Goal: Task Accomplishment & Management: Manage account settings

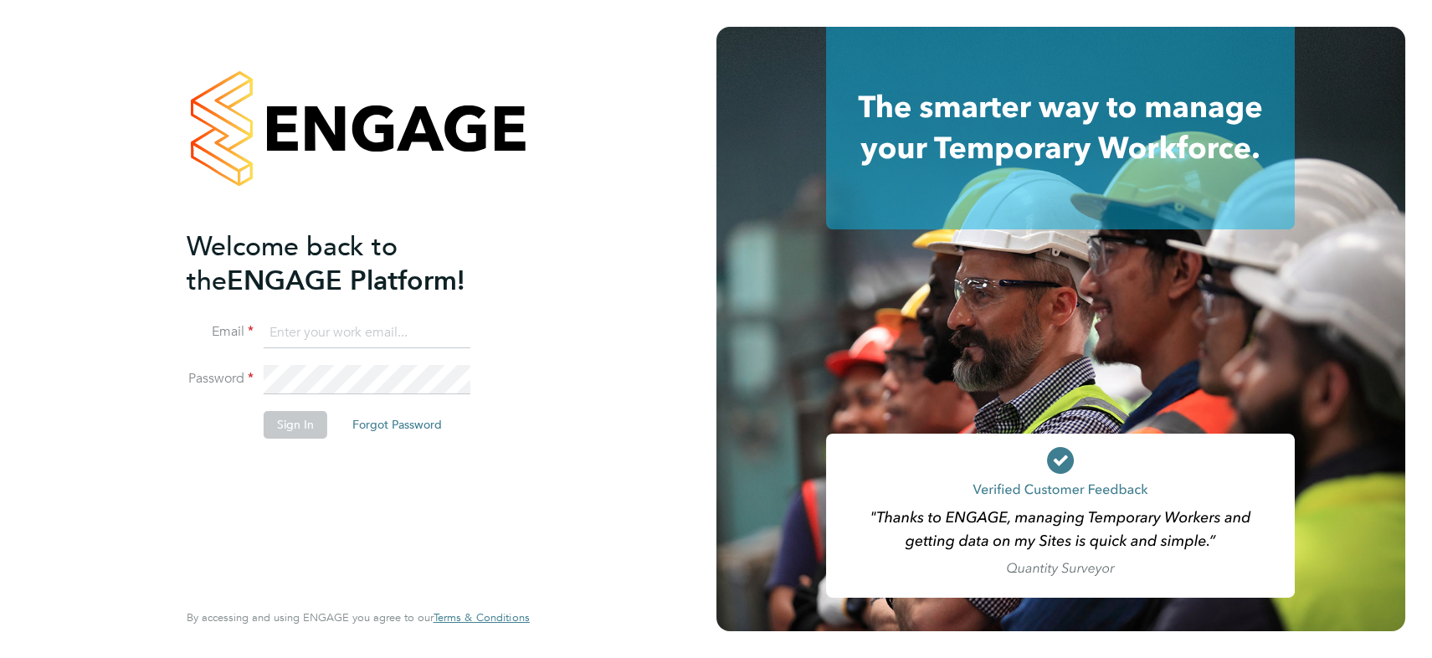
type input "[PERSON_NAME][EMAIL_ADDRESS][PERSON_NAME][DOMAIN_NAME]"
click at [299, 426] on button "Sign In" at bounding box center [296, 424] width 64 height 27
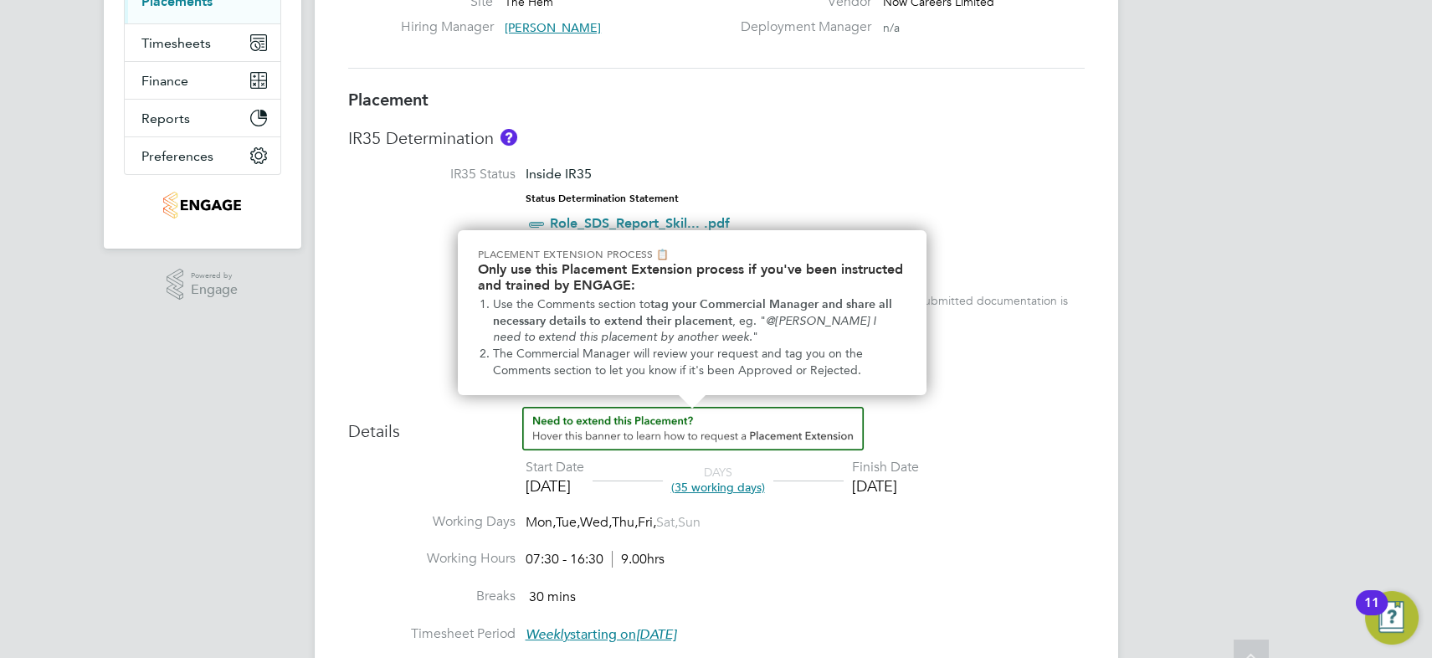
scroll to position [380, 0]
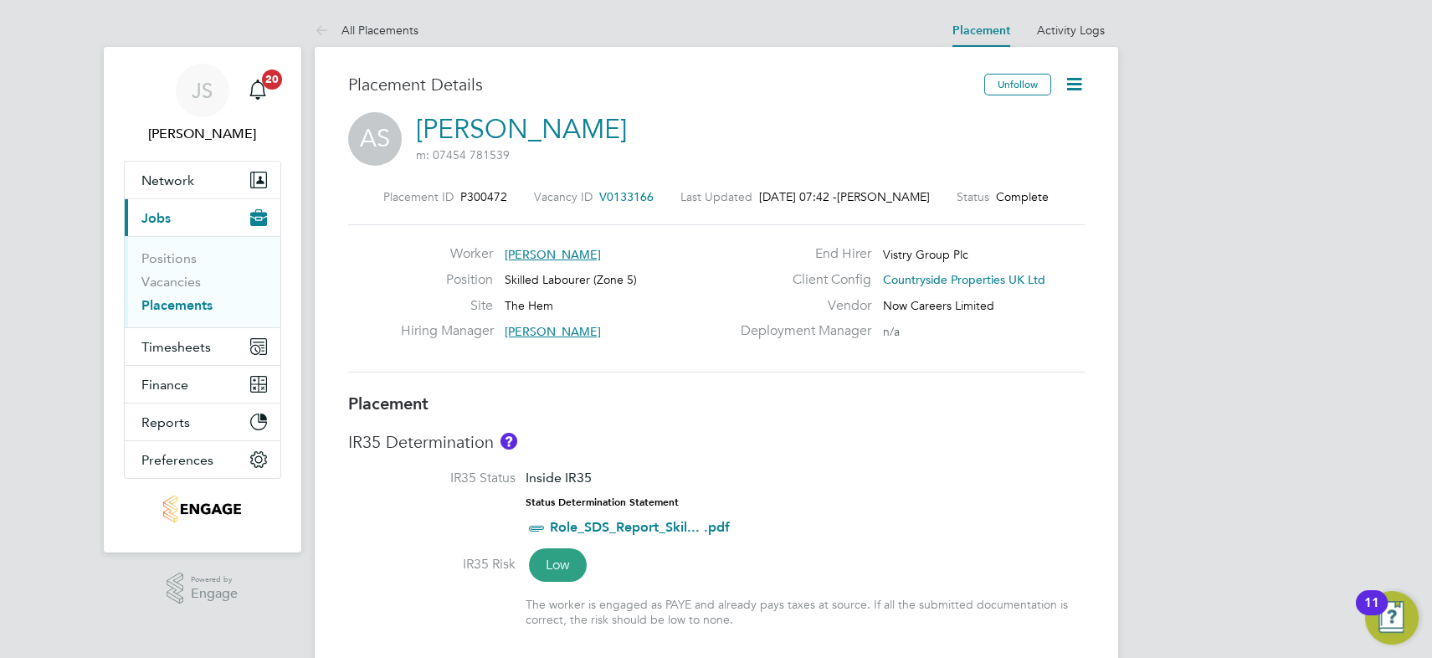
click at [1072, 75] on icon at bounding box center [1074, 84] width 21 height 21
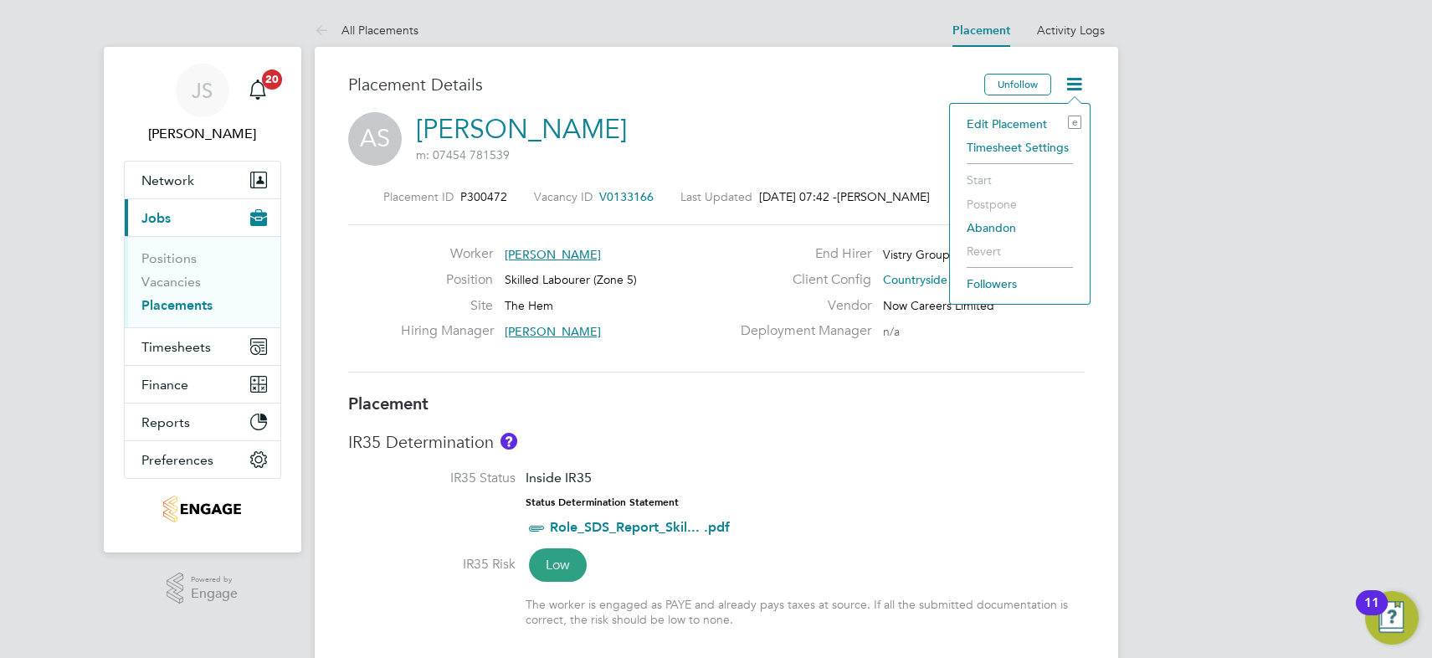
click at [1005, 142] on li "Timesheet Settings" at bounding box center [1020, 147] width 123 height 23
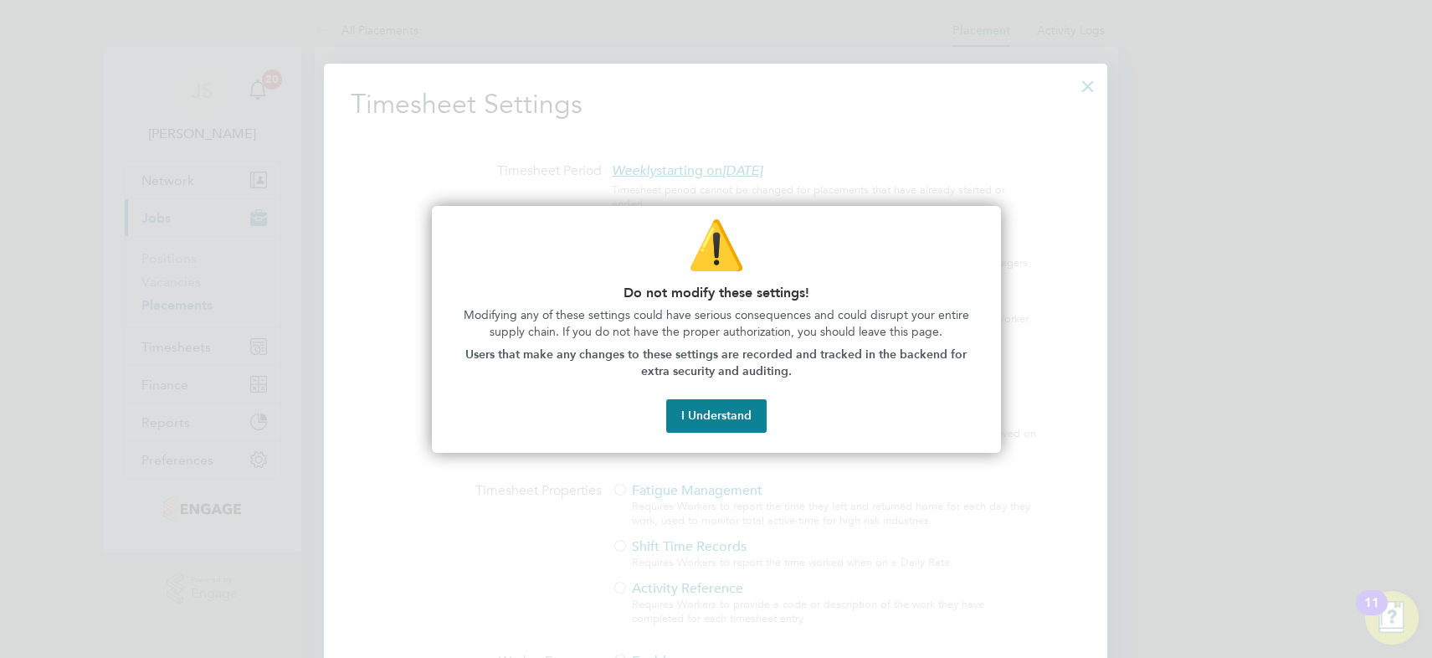
click at [712, 416] on button "I Understand" at bounding box center [716, 415] width 100 height 33
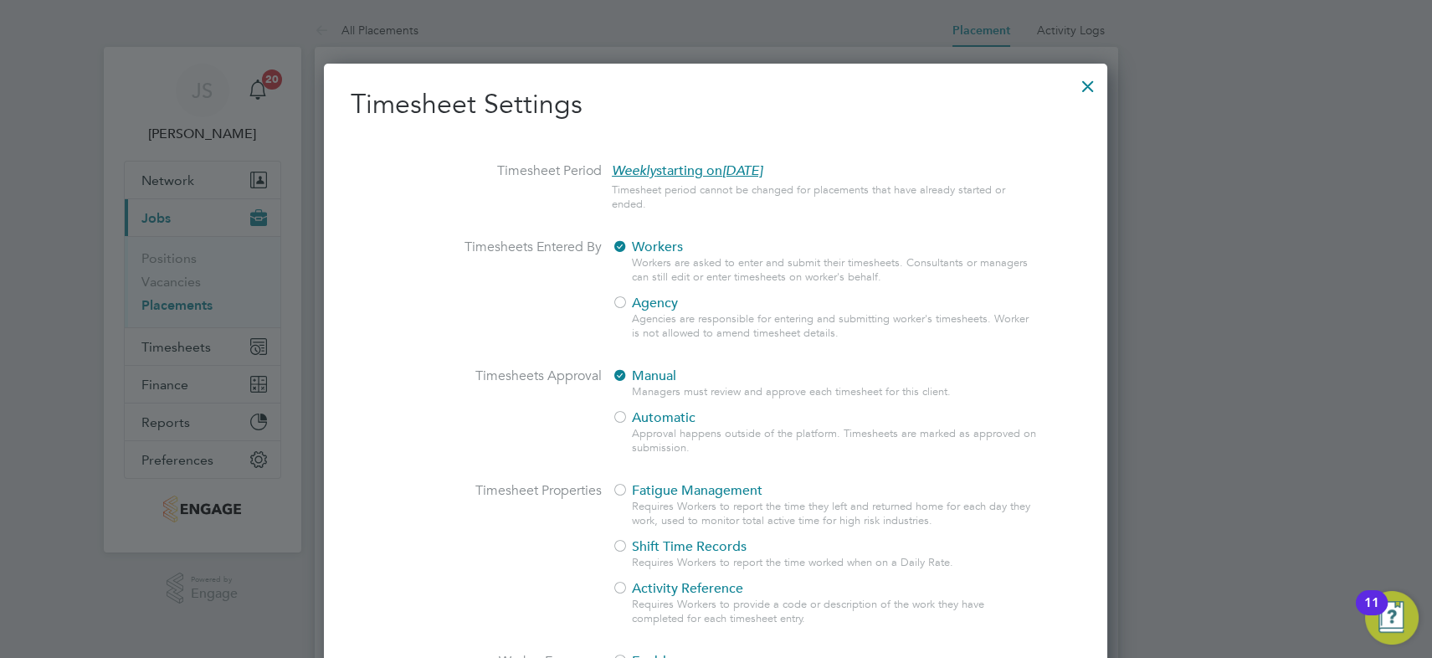
click at [648, 302] on span "Agency" at bounding box center [645, 303] width 66 height 17
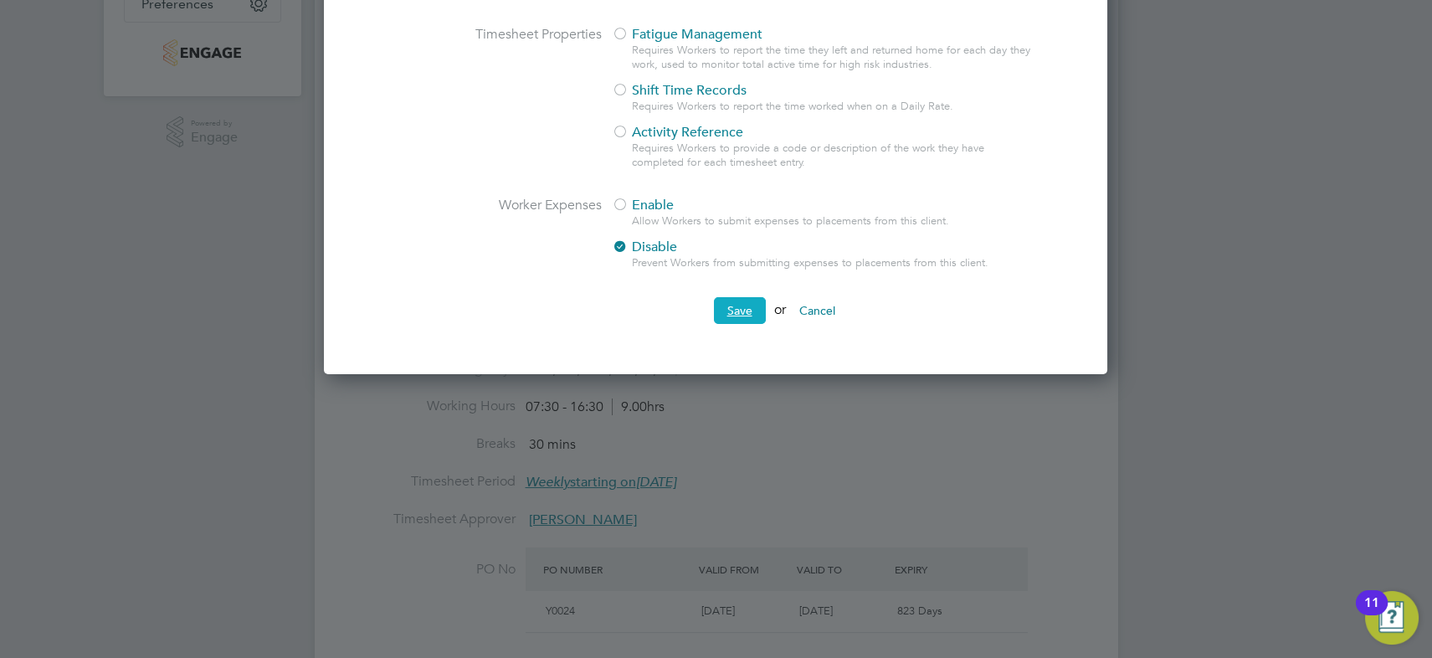
click at [728, 310] on button "Save" at bounding box center [740, 310] width 52 height 27
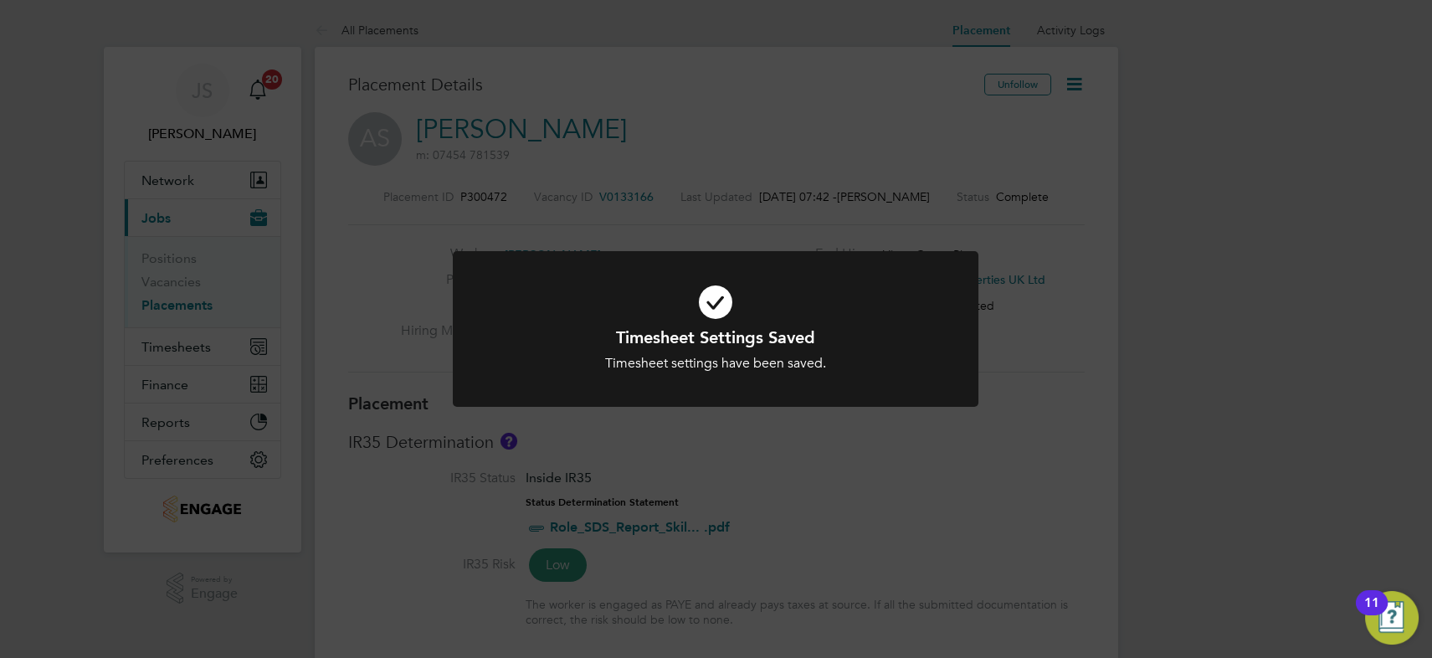
click at [902, 152] on div "Timesheet Settings Saved Timesheet settings have been saved. Cancel Okay" at bounding box center [716, 329] width 1432 height 658
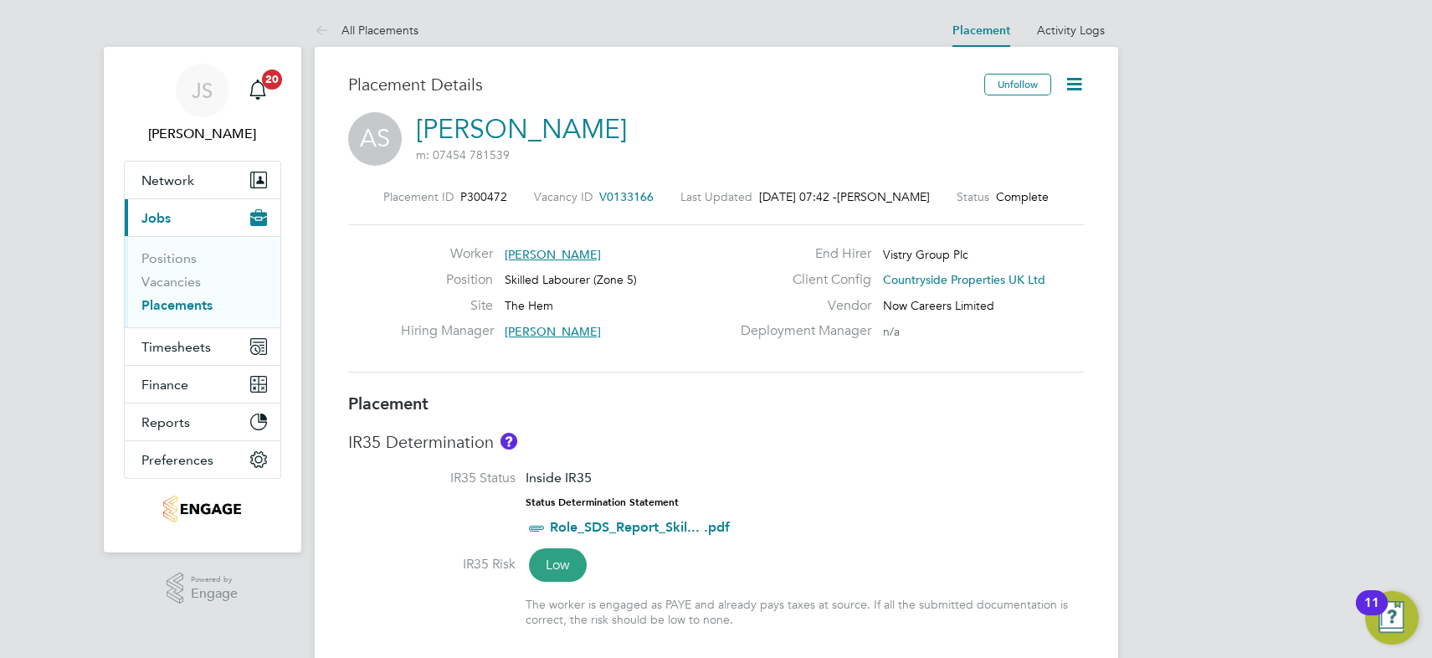
click at [1072, 87] on icon at bounding box center [1074, 84] width 21 height 21
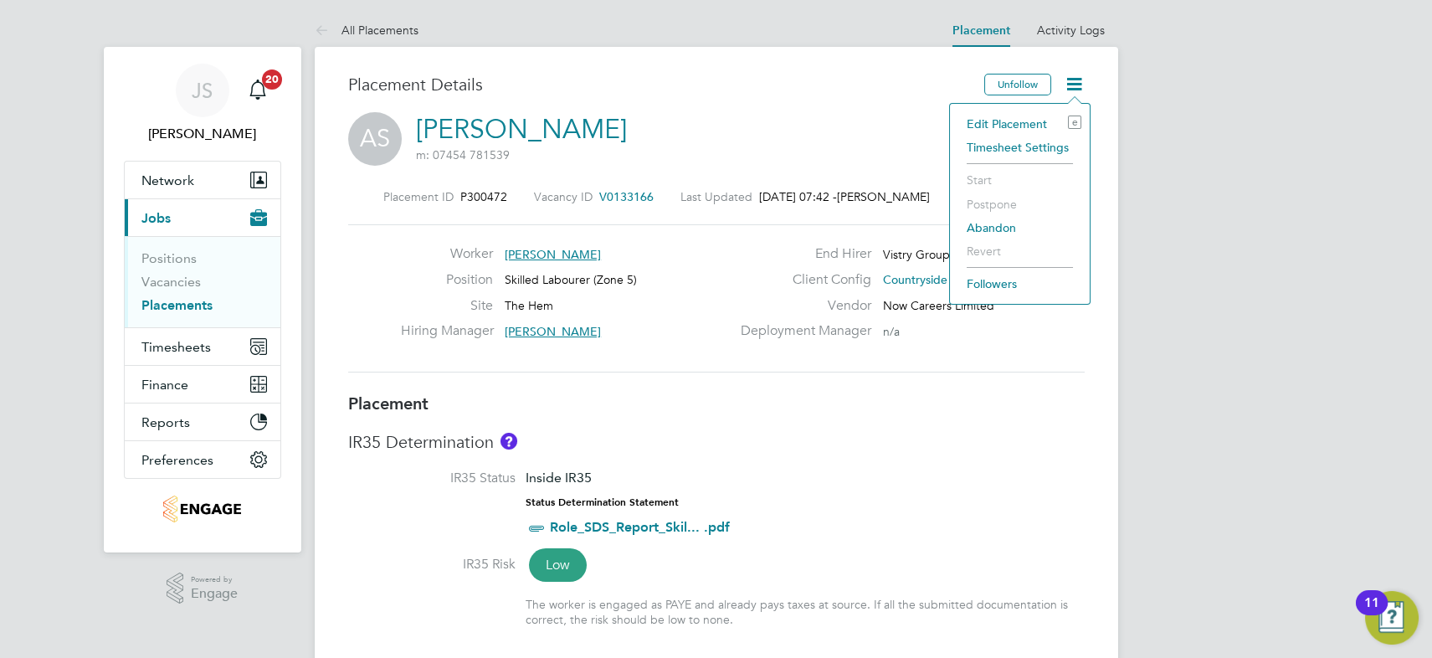
click at [1010, 121] on li "Edit Placement e" at bounding box center [1020, 123] width 123 height 23
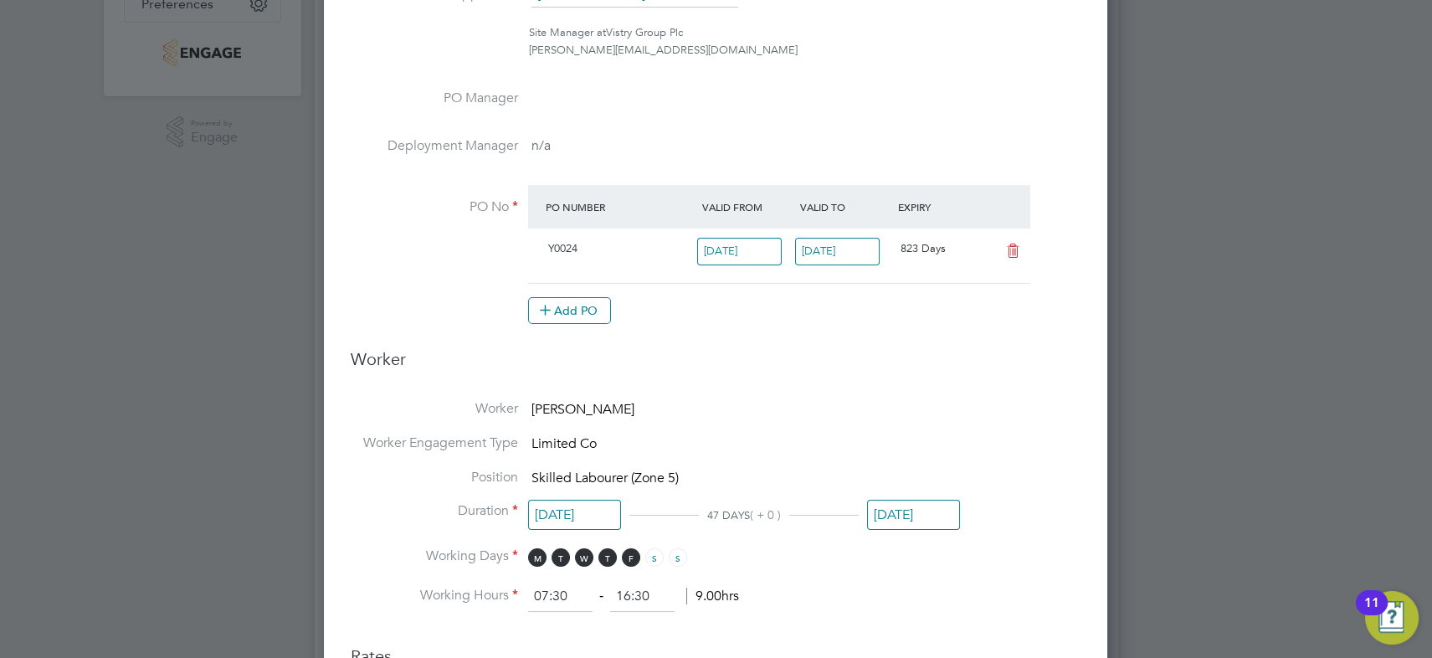
click at [904, 511] on input "[DATE]" at bounding box center [913, 515] width 93 height 31
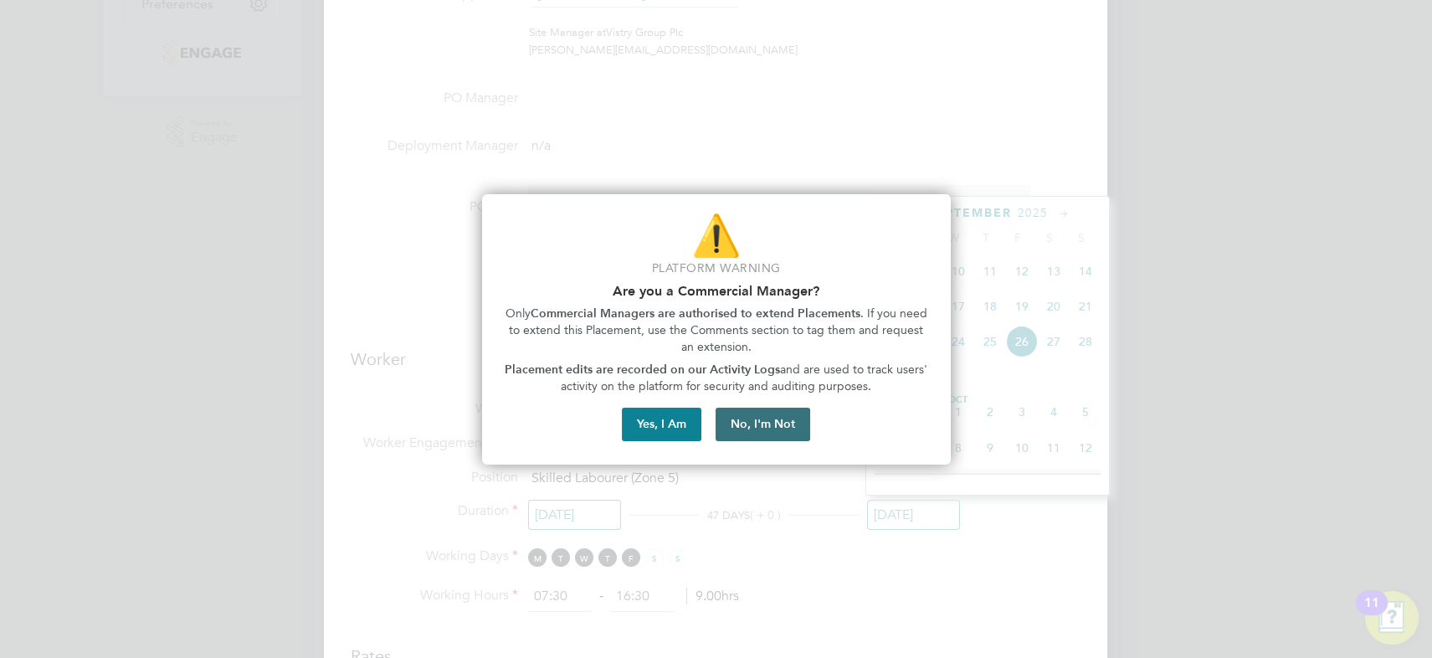
click at [748, 428] on button "No, I'm Not" at bounding box center [763, 424] width 95 height 33
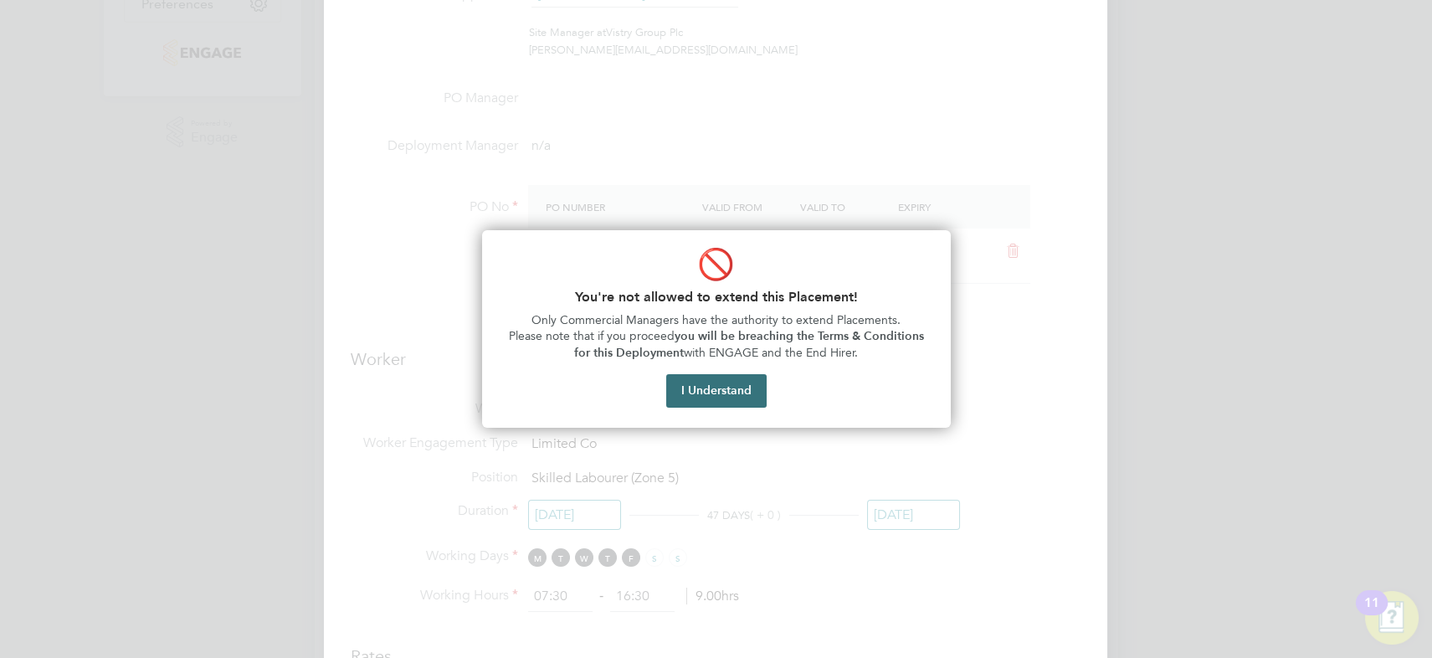
click at [717, 388] on button "I Understand" at bounding box center [716, 390] width 100 height 33
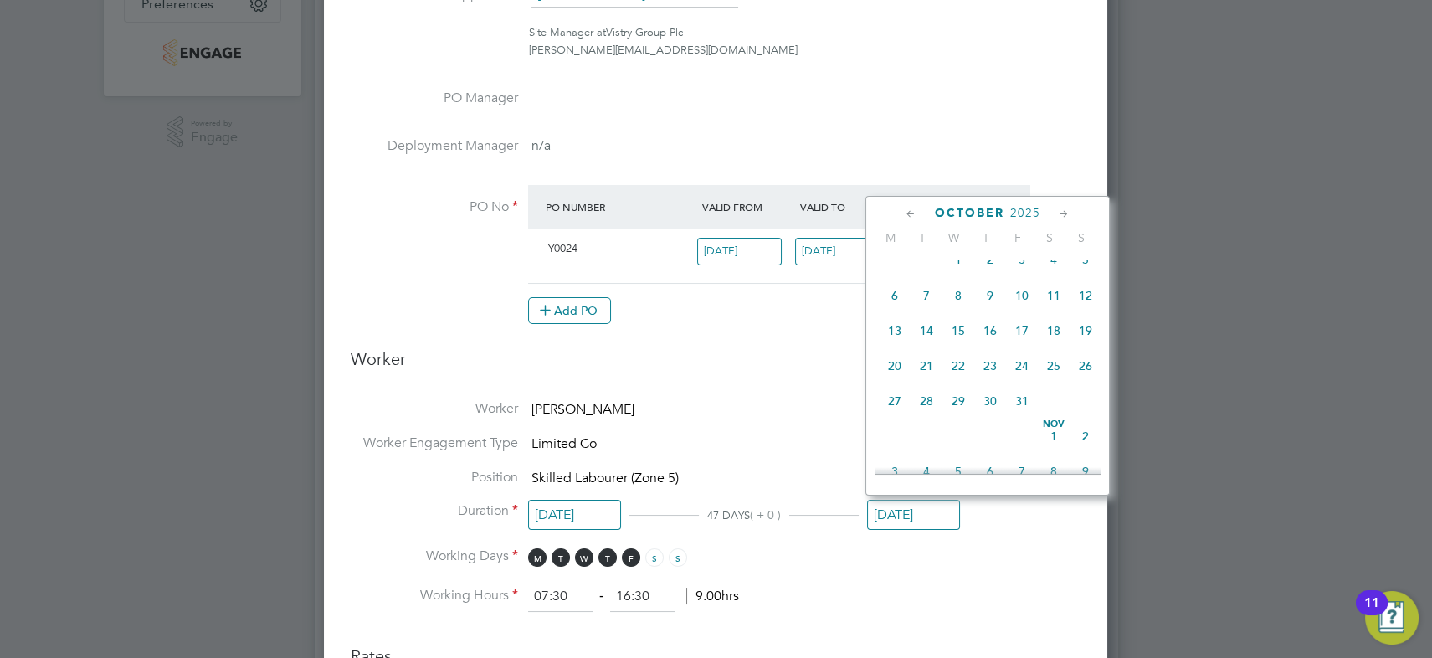
click at [1022, 405] on span "31" at bounding box center [1022, 401] width 32 height 32
type input "31 Oct 2025"
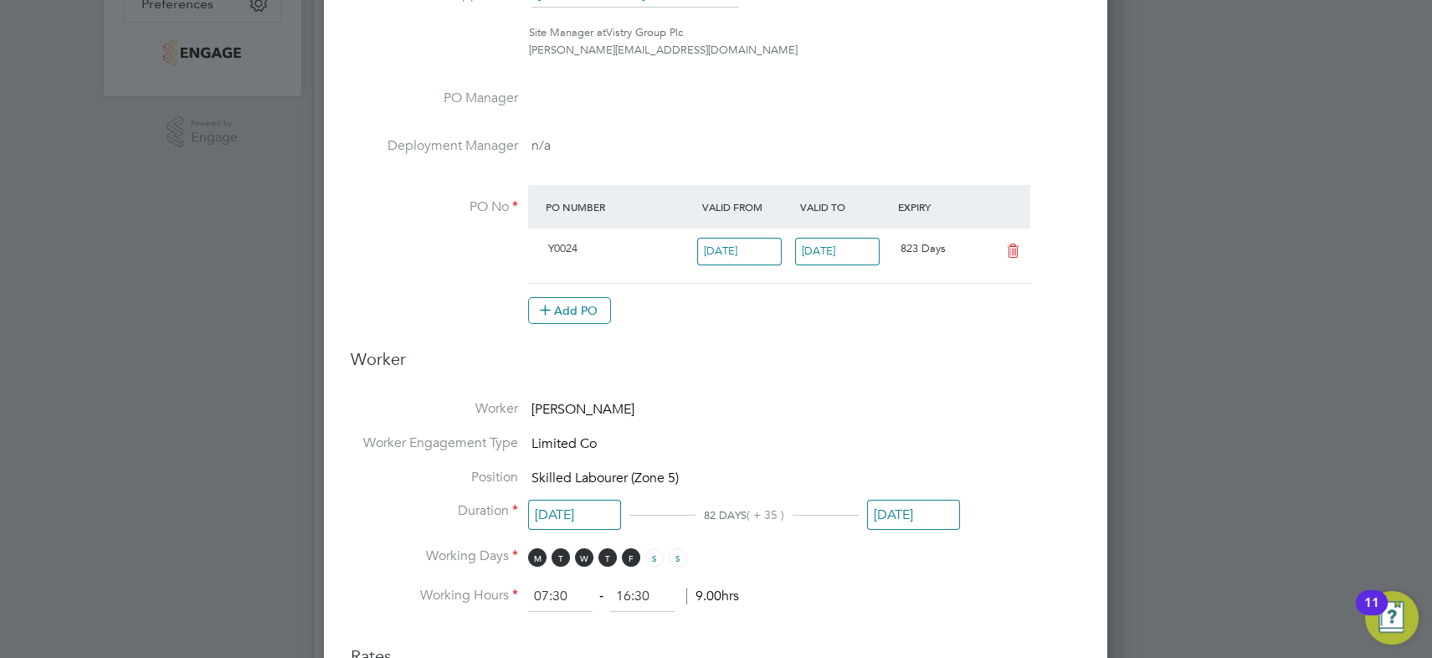
click at [795, 383] on ng-form "Deployment End Hirer Vistry Group Plc Client Config Countryside Properties UK L…" at bounding box center [716, 551] width 730 height 1694
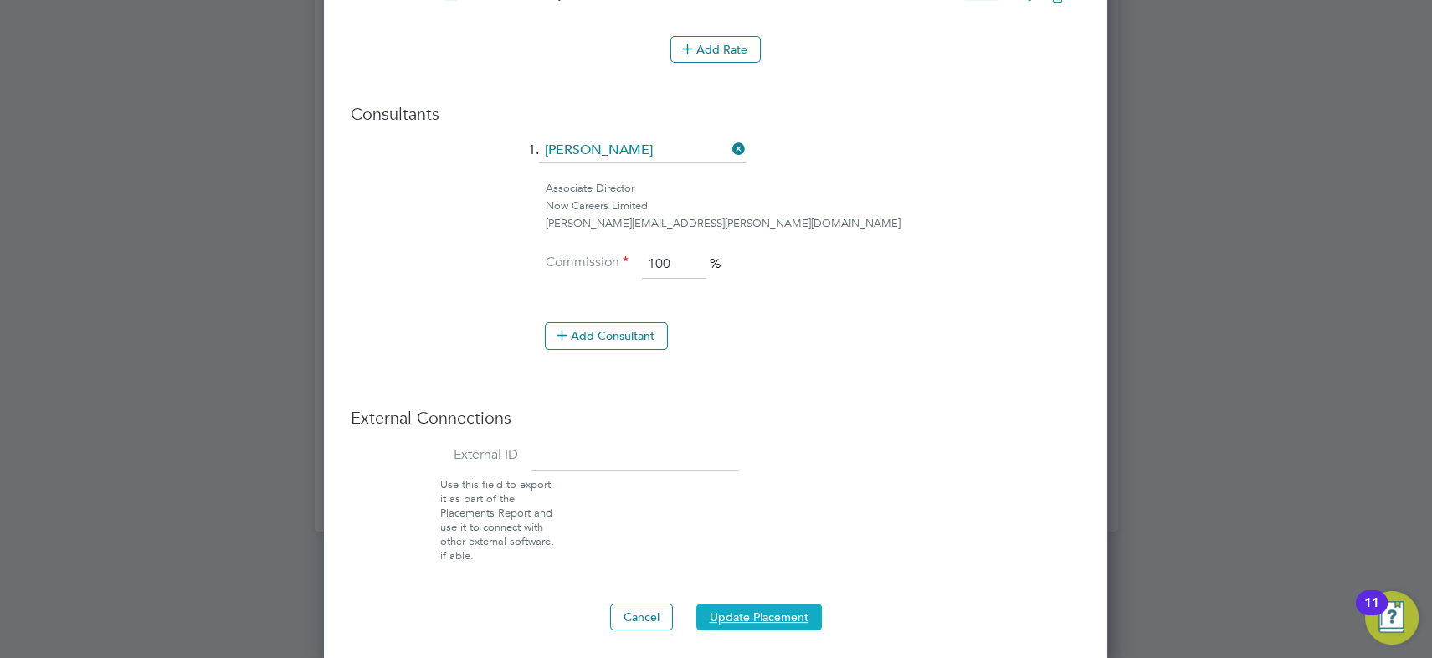
click at [774, 604] on button "Update Placement" at bounding box center [760, 617] width 126 height 27
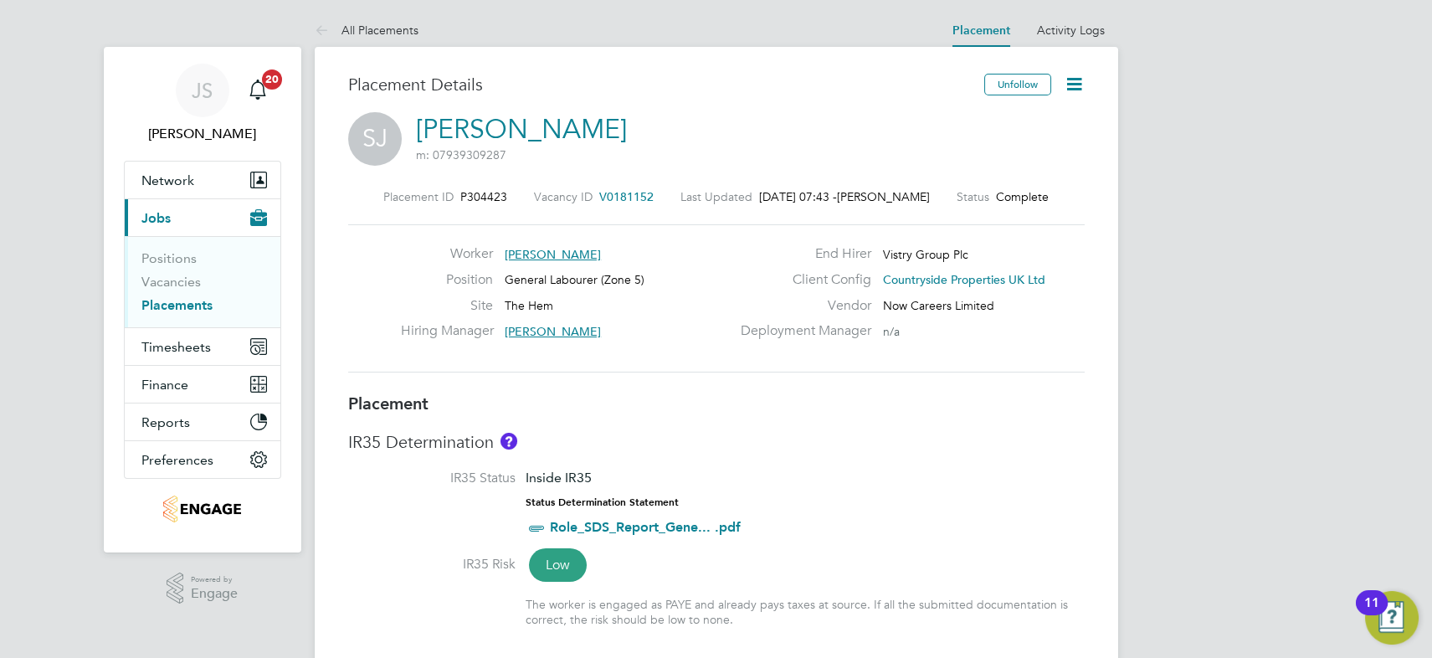
click at [1071, 83] on icon at bounding box center [1074, 84] width 21 height 21
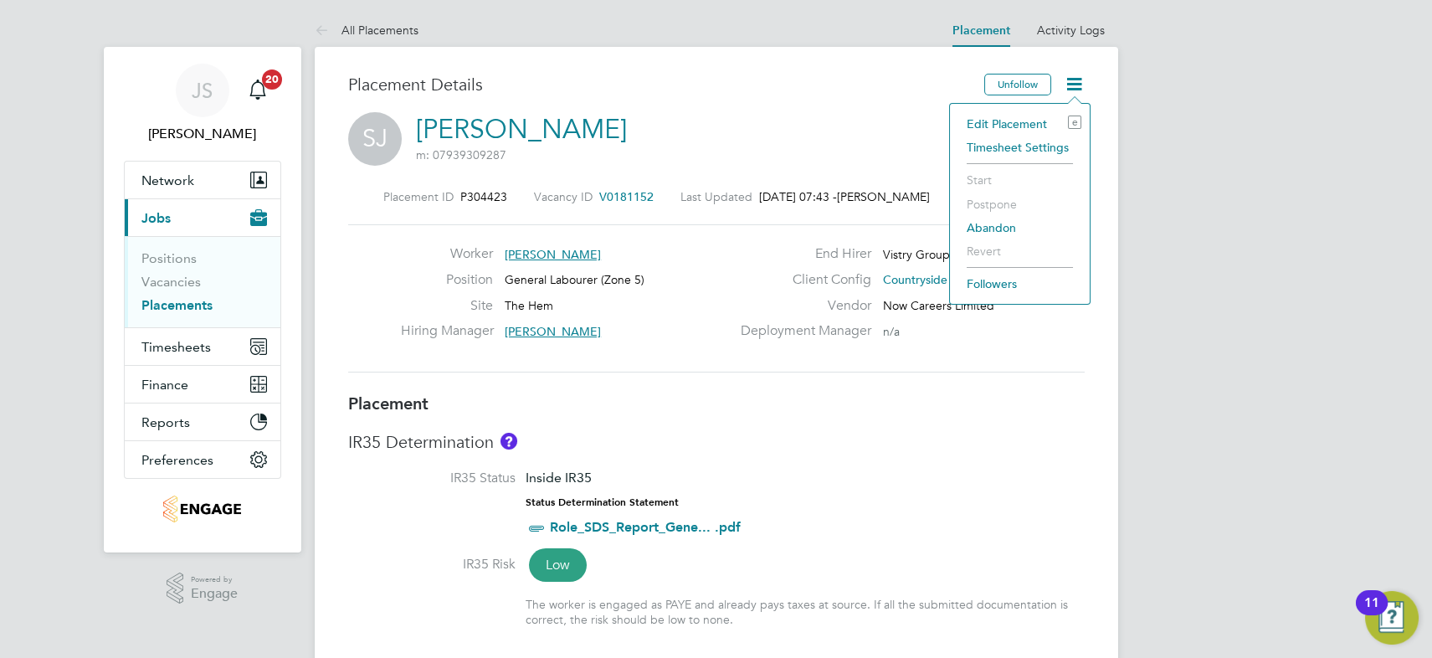
click at [1041, 147] on li "Timesheet Settings" at bounding box center [1020, 147] width 123 height 23
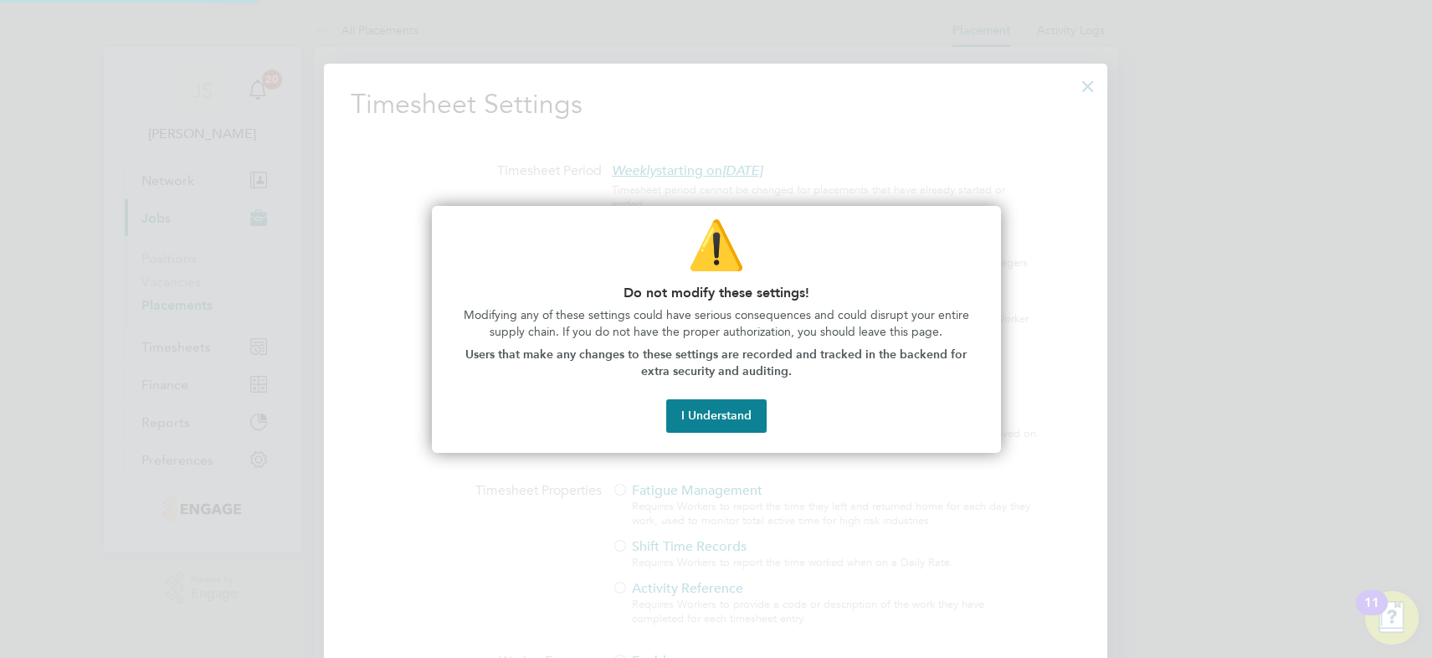
scroll to position [8, 8]
click at [712, 428] on button "I Understand" at bounding box center [716, 415] width 100 height 33
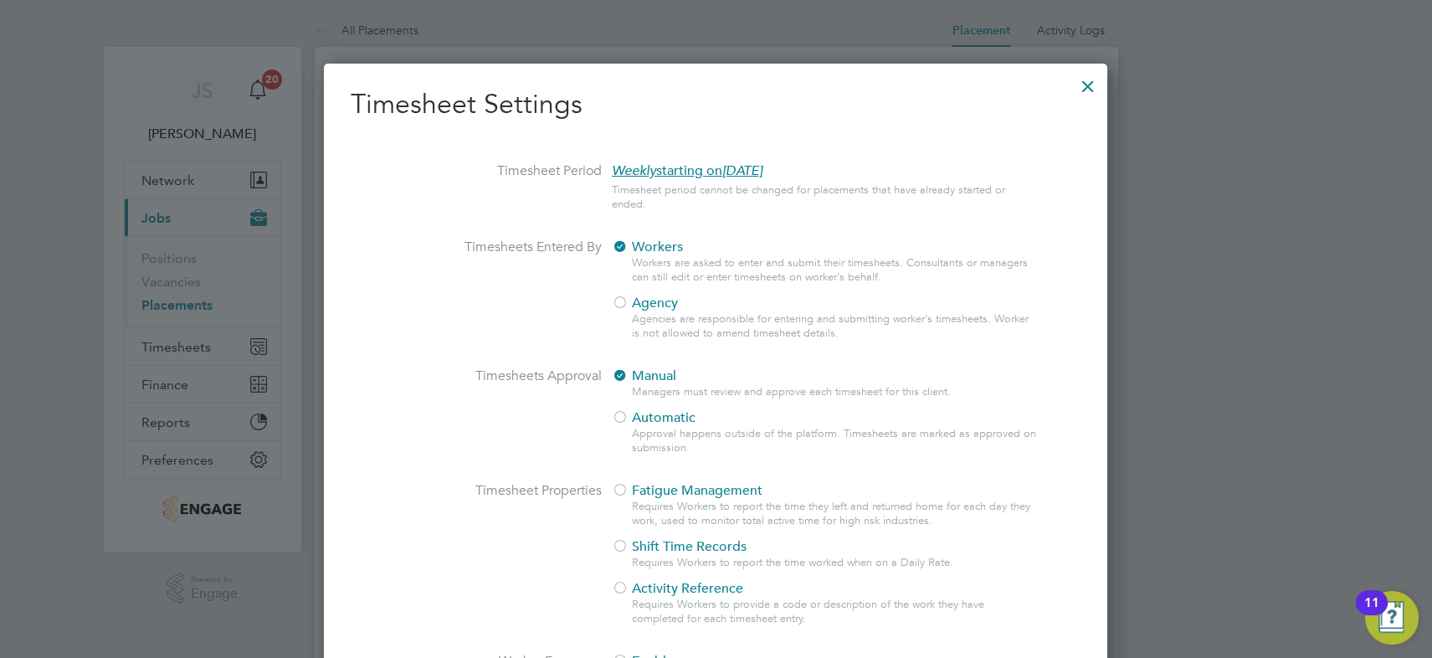
click at [653, 301] on span "Agency" at bounding box center [645, 303] width 66 height 17
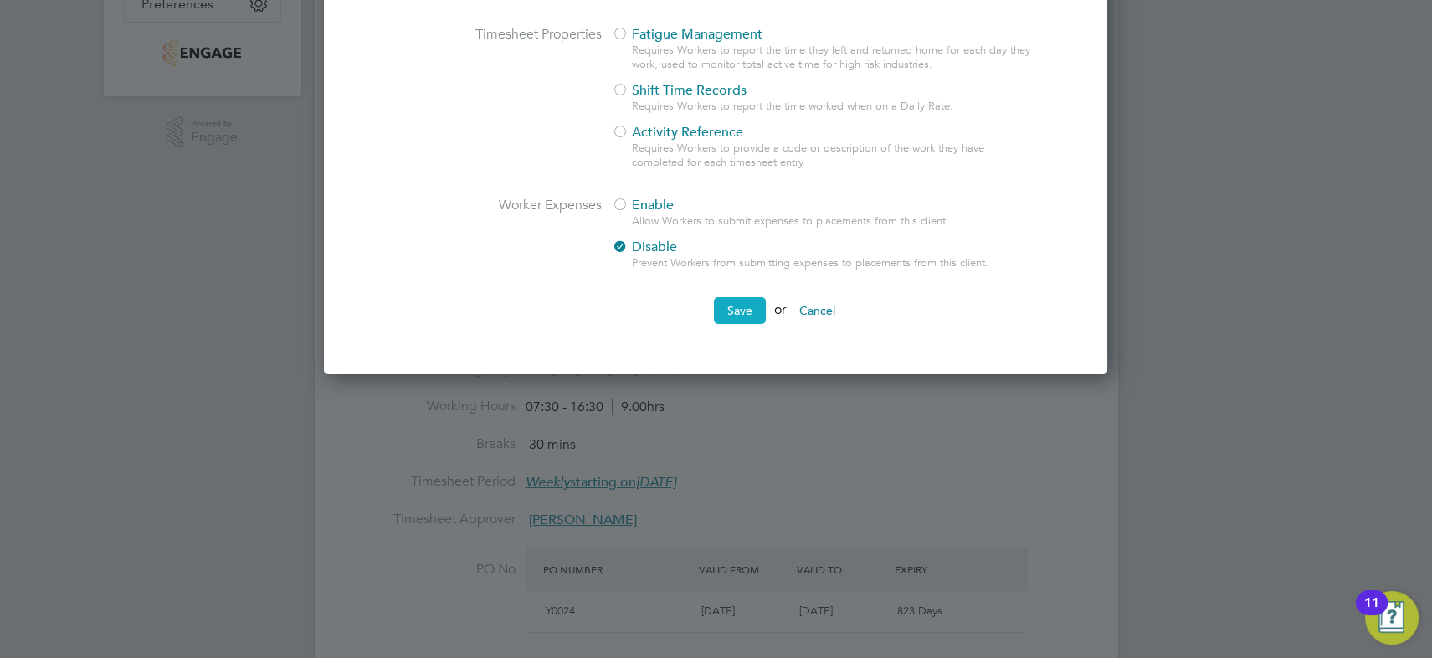
click at [743, 306] on button "Save" at bounding box center [740, 310] width 52 height 27
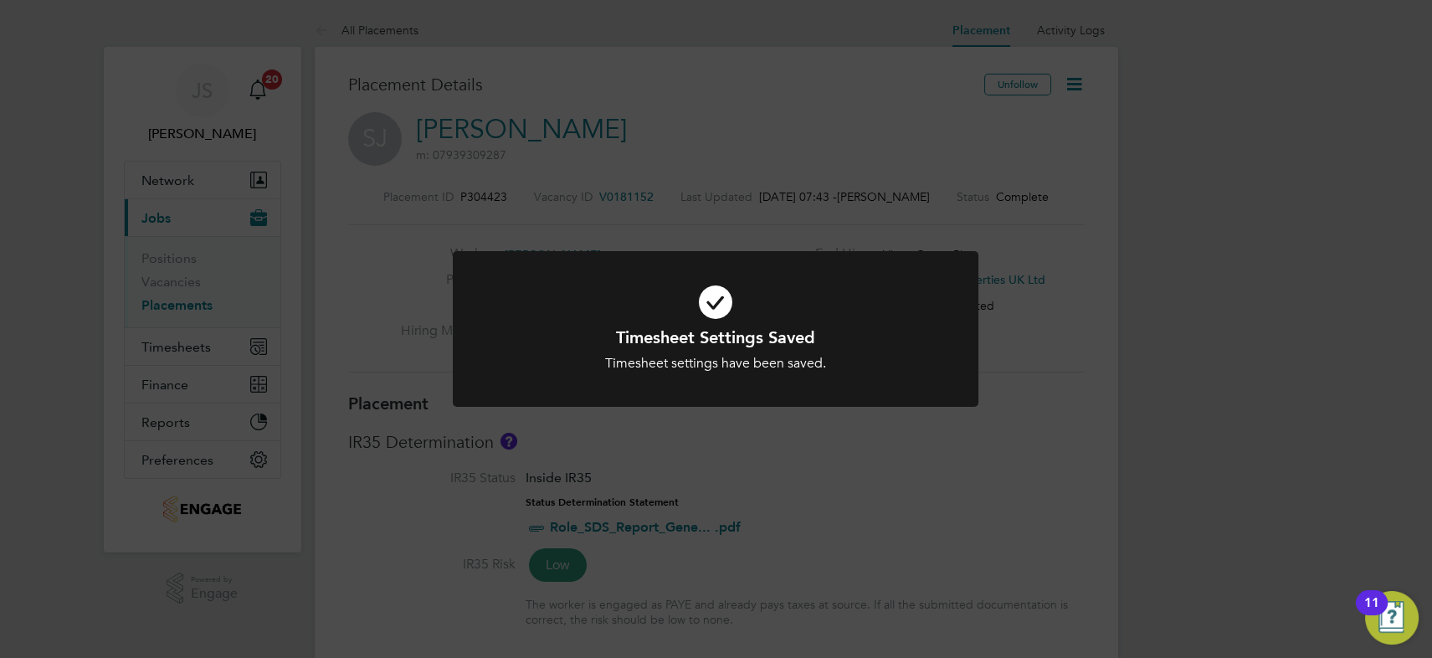
click at [874, 165] on div "Timesheet Settings Saved Timesheet settings have been saved. Cancel Okay" at bounding box center [716, 329] width 1432 height 658
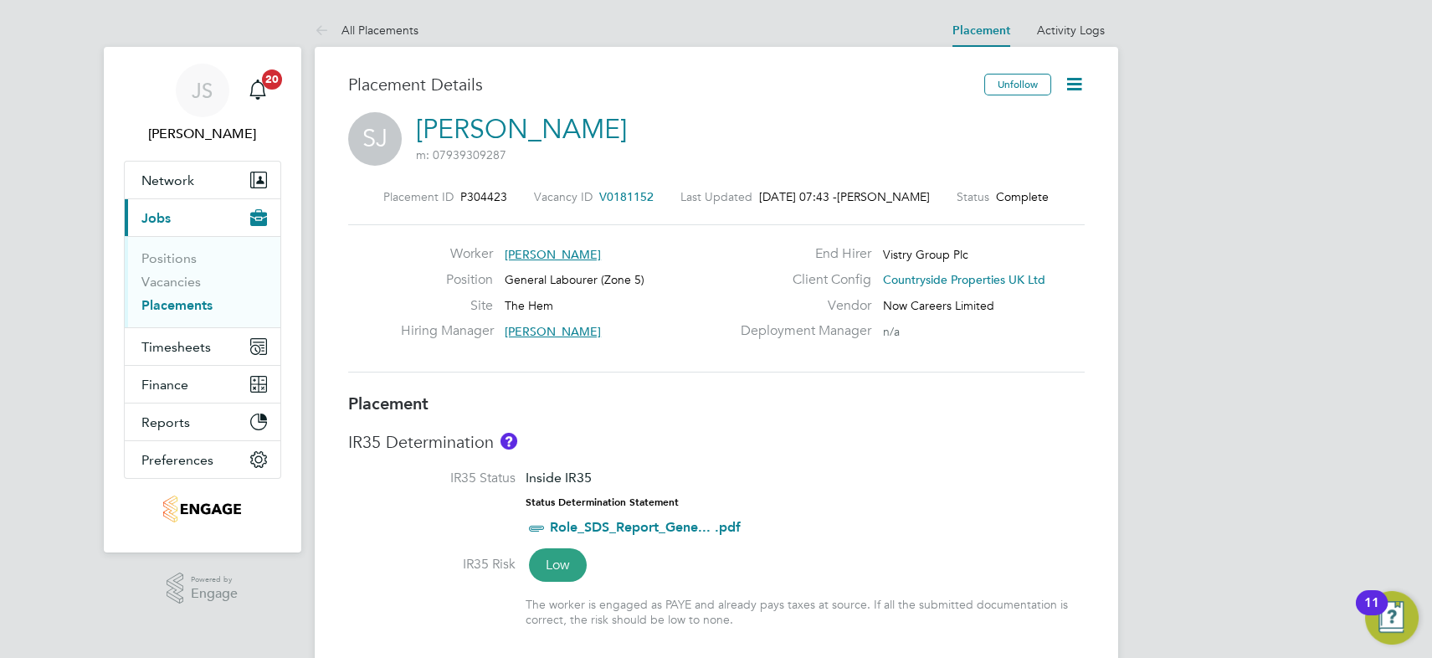
click at [1072, 80] on icon at bounding box center [1074, 84] width 21 height 21
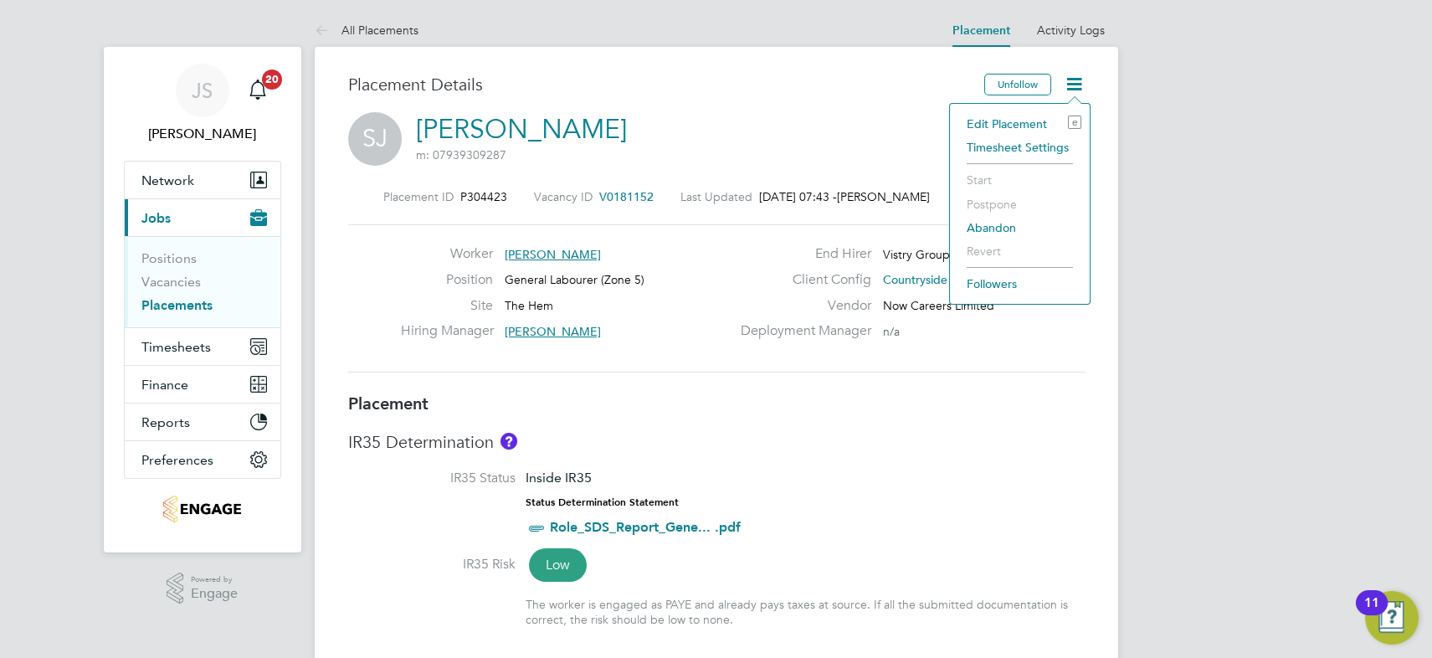
click at [1025, 117] on li "Edit Placement e" at bounding box center [1020, 123] width 123 height 23
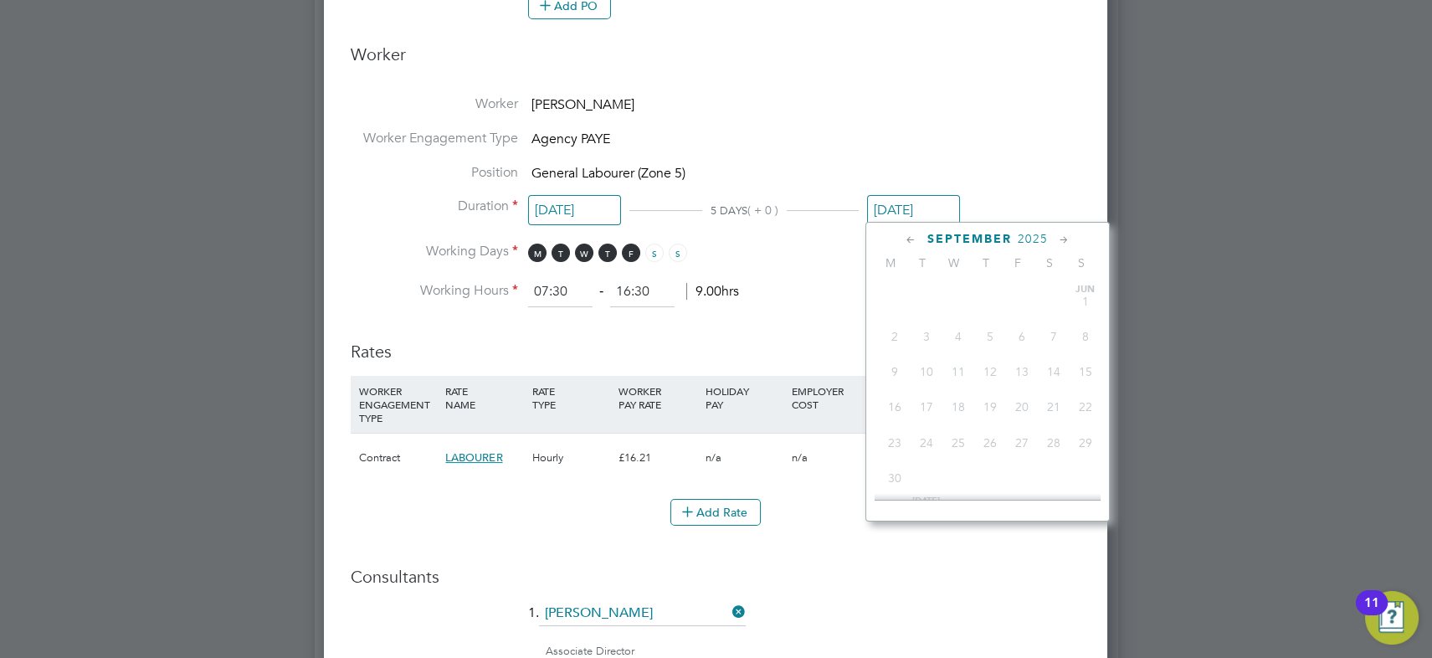
click at [913, 203] on input "[DATE]" at bounding box center [913, 210] width 93 height 31
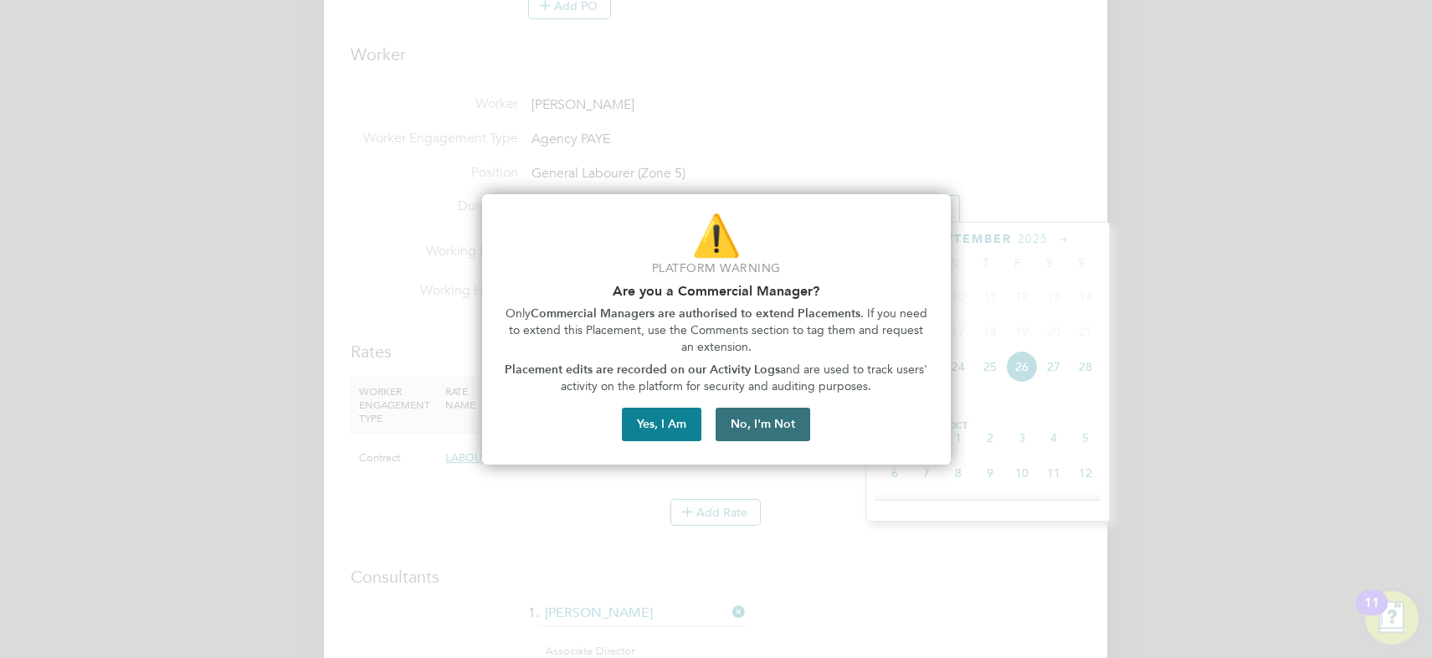
click at [768, 427] on button "No, I'm Not" at bounding box center [763, 424] width 95 height 33
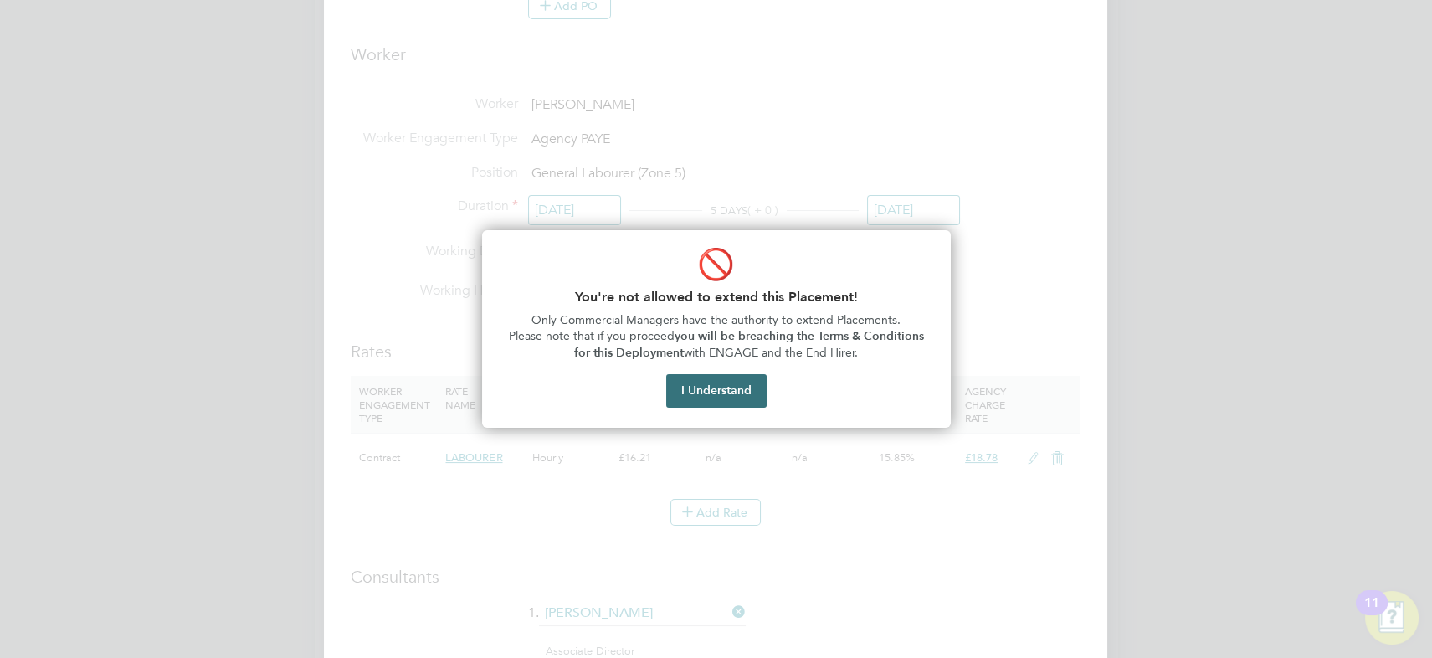
click at [739, 387] on button "I Understand" at bounding box center [716, 390] width 100 height 33
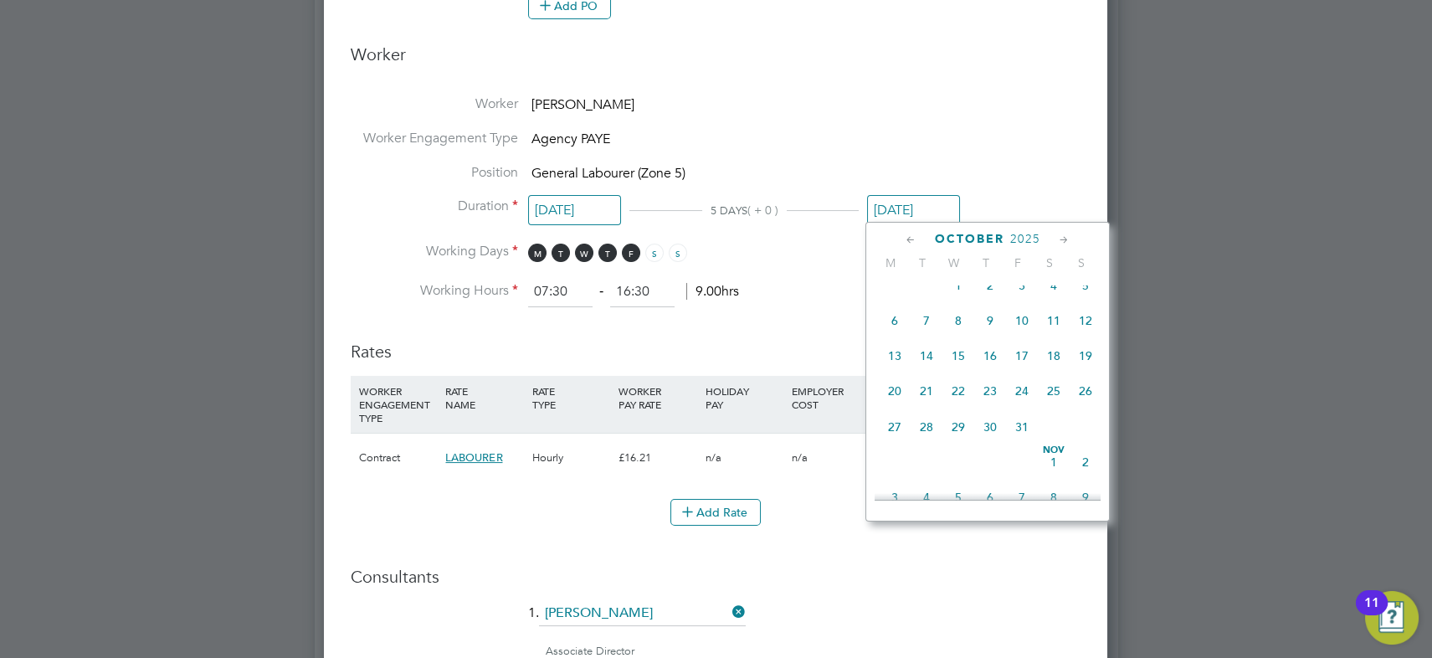
click at [1021, 431] on span "31" at bounding box center [1022, 427] width 32 height 32
type input "[DATE]"
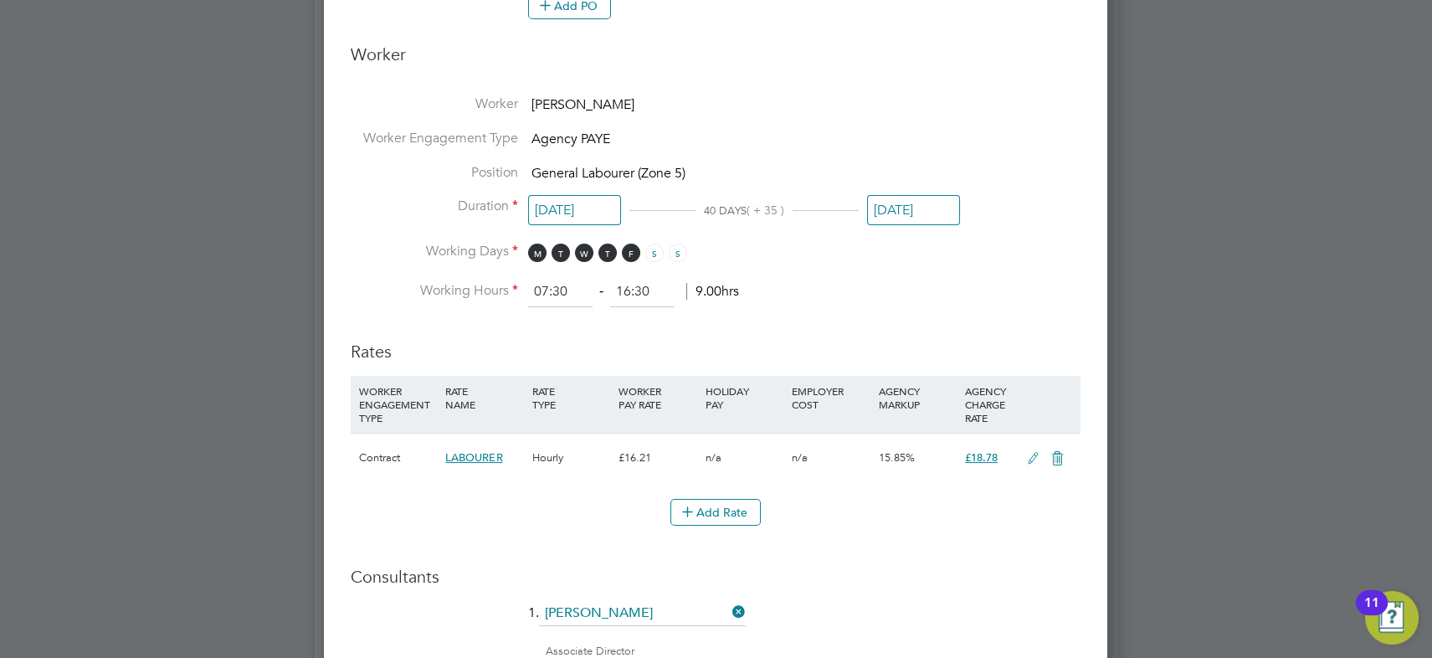
drag, startPoint x: 964, startPoint y: 511, endPoint x: 946, endPoint y: 501, distance: 21.0
click at [964, 511] on div "Add Rate" at bounding box center [716, 512] width 730 height 27
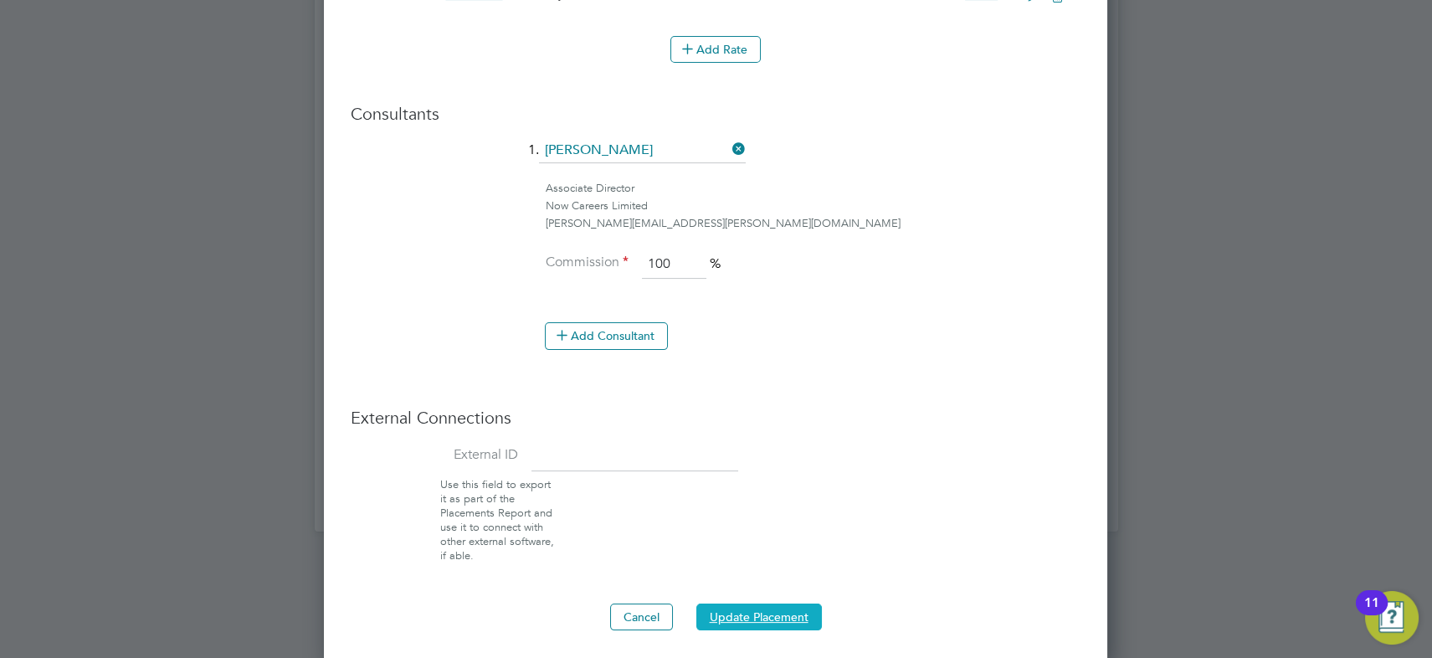
click at [773, 616] on button "Update Placement" at bounding box center [760, 617] width 126 height 27
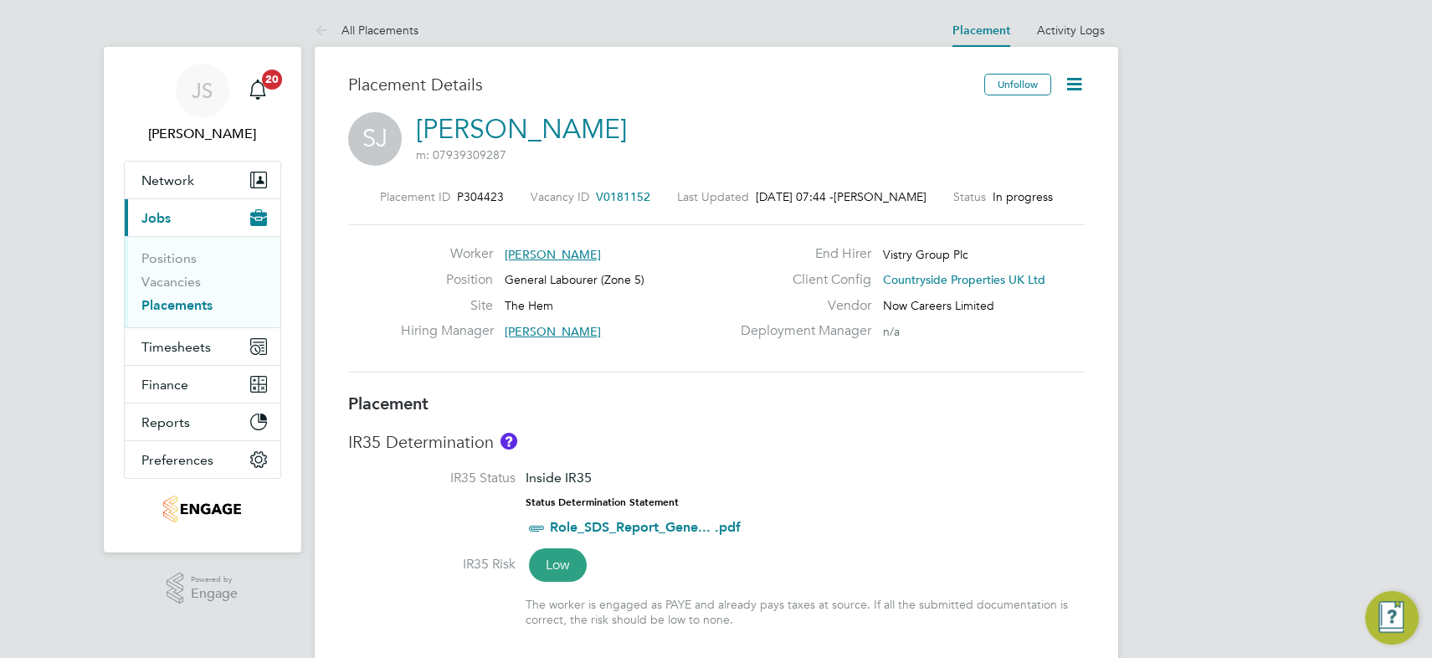
click at [1076, 84] on icon at bounding box center [1074, 84] width 21 height 21
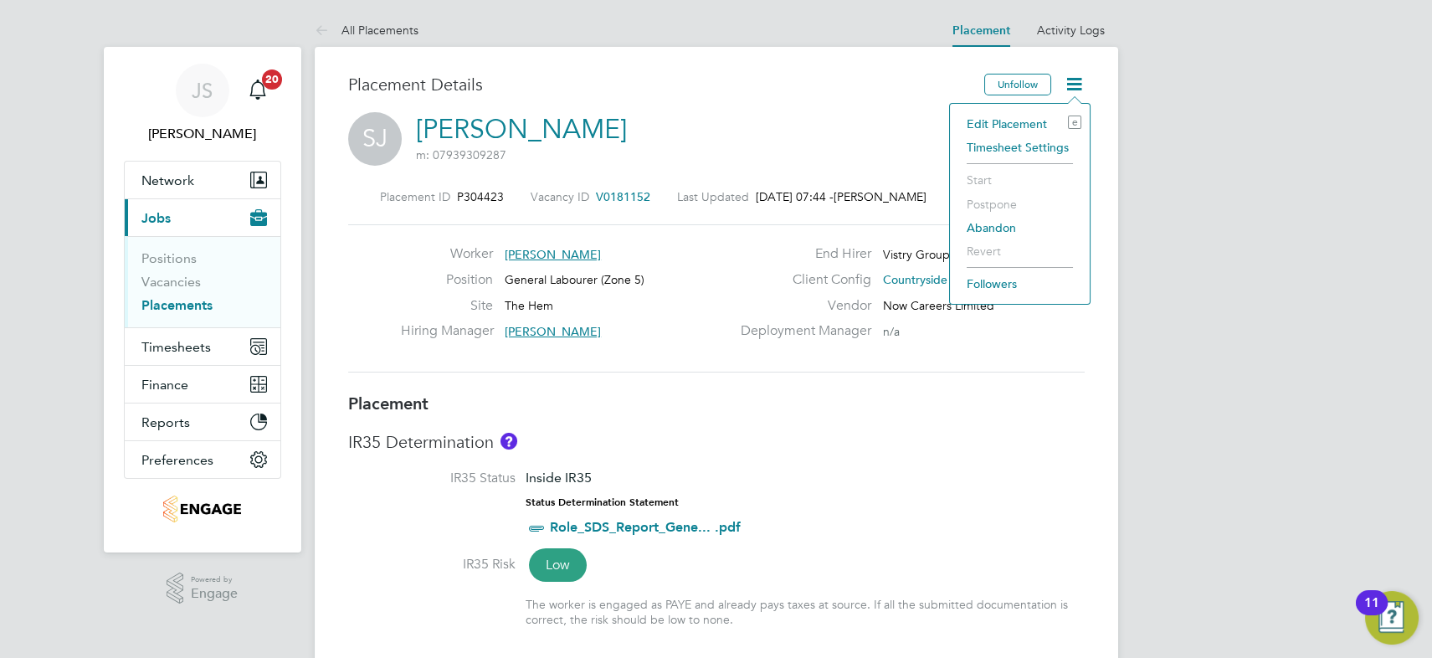
click at [1014, 122] on li "Edit Placement e" at bounding box center [1020, 123] width 123 height 23
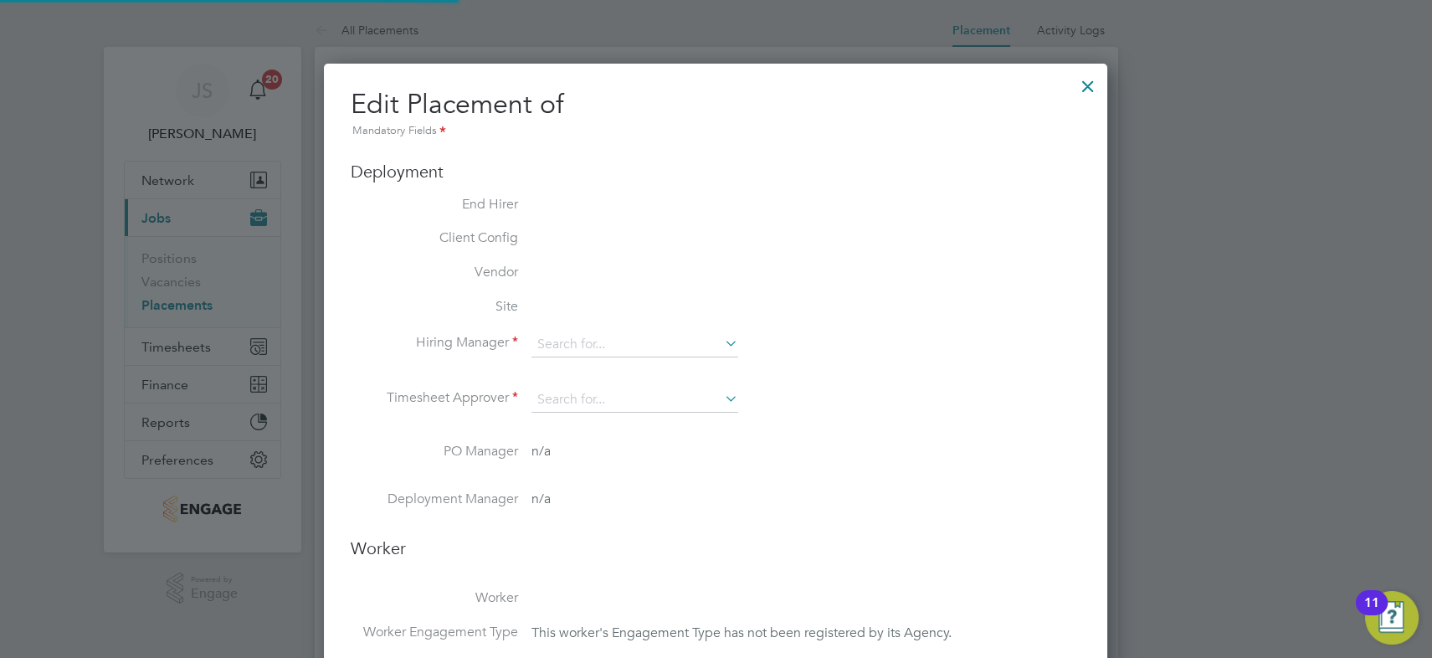
type input "[PERSON_NAME]"
type input "22 Sep 2025"
type input "[DATE]"
type input "07:30"
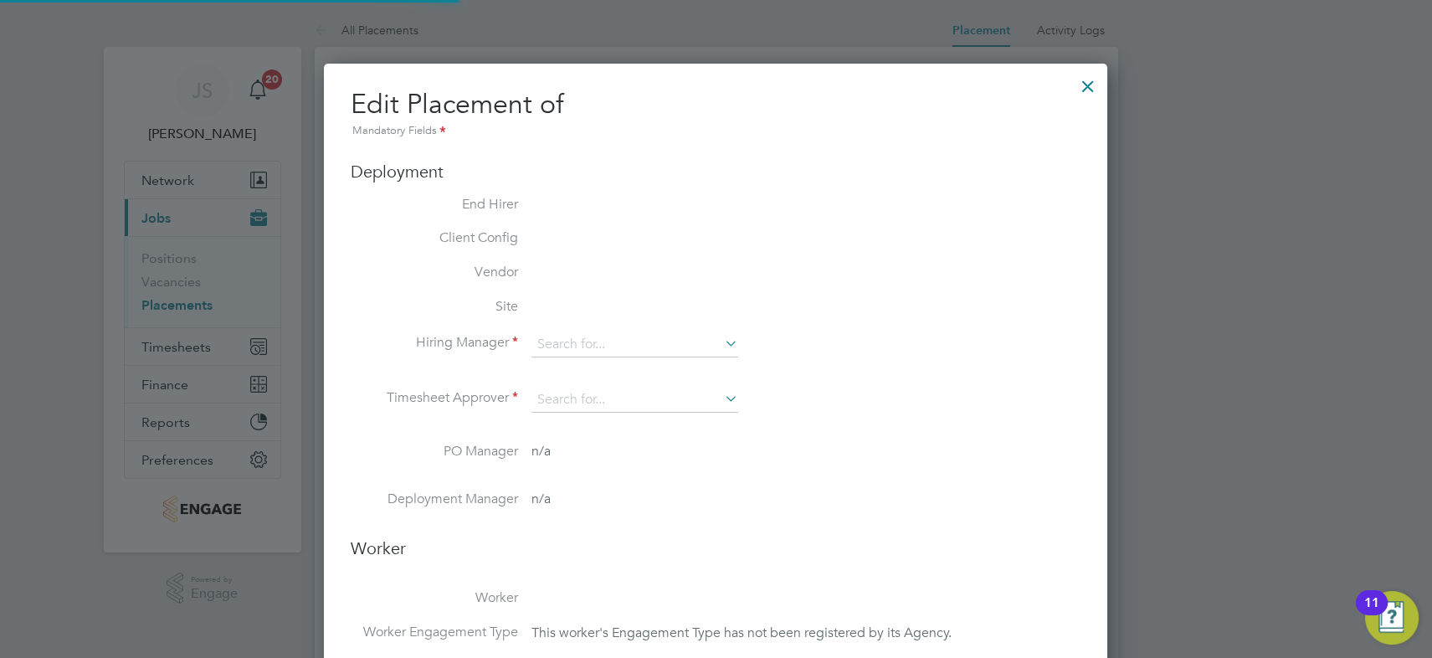
type input "16:30"
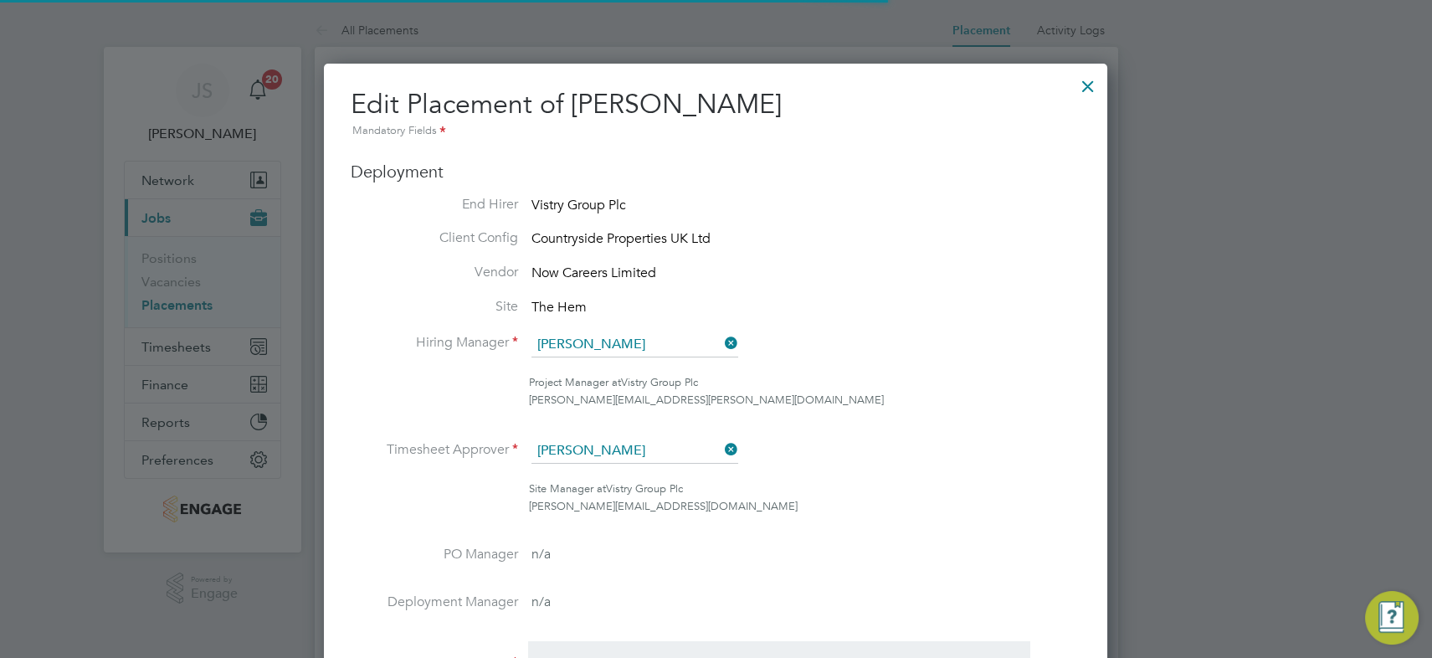
scroll to position [8, 8]
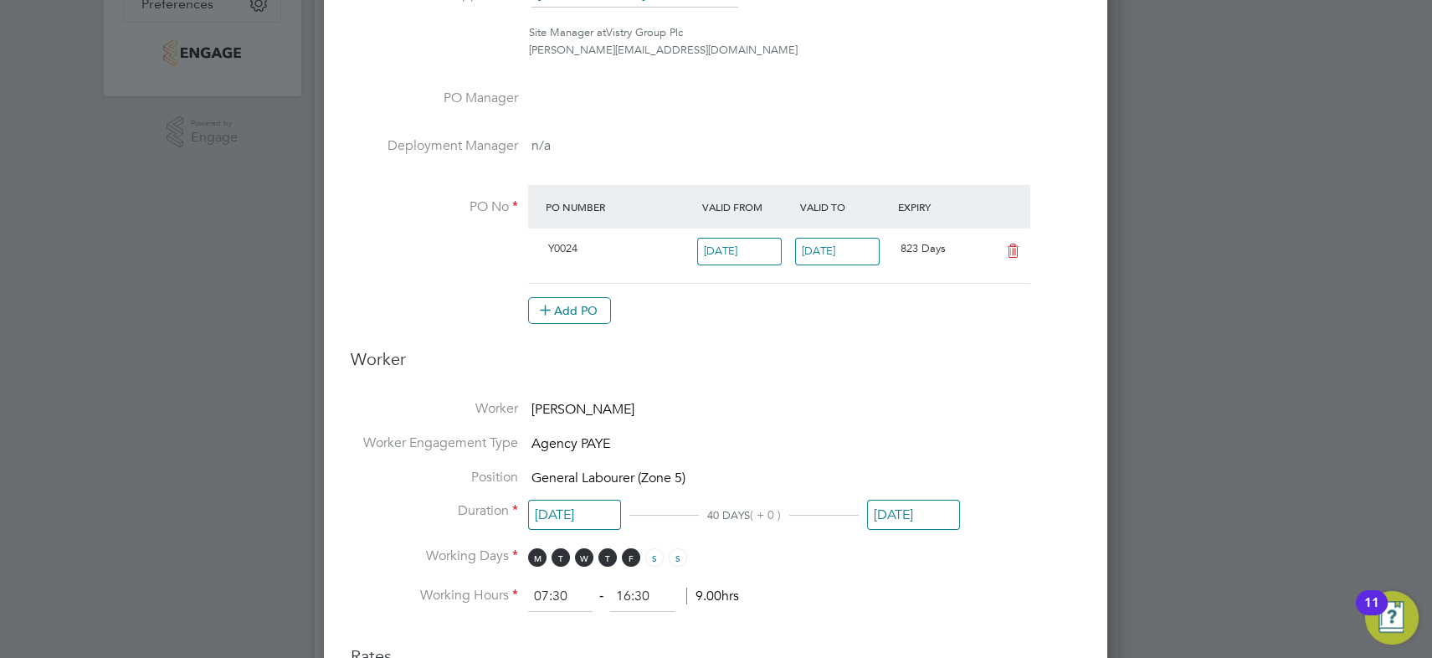
click at [896, 507] on input "[DATE]" at bounding box center [913, 515] width 93 height 31
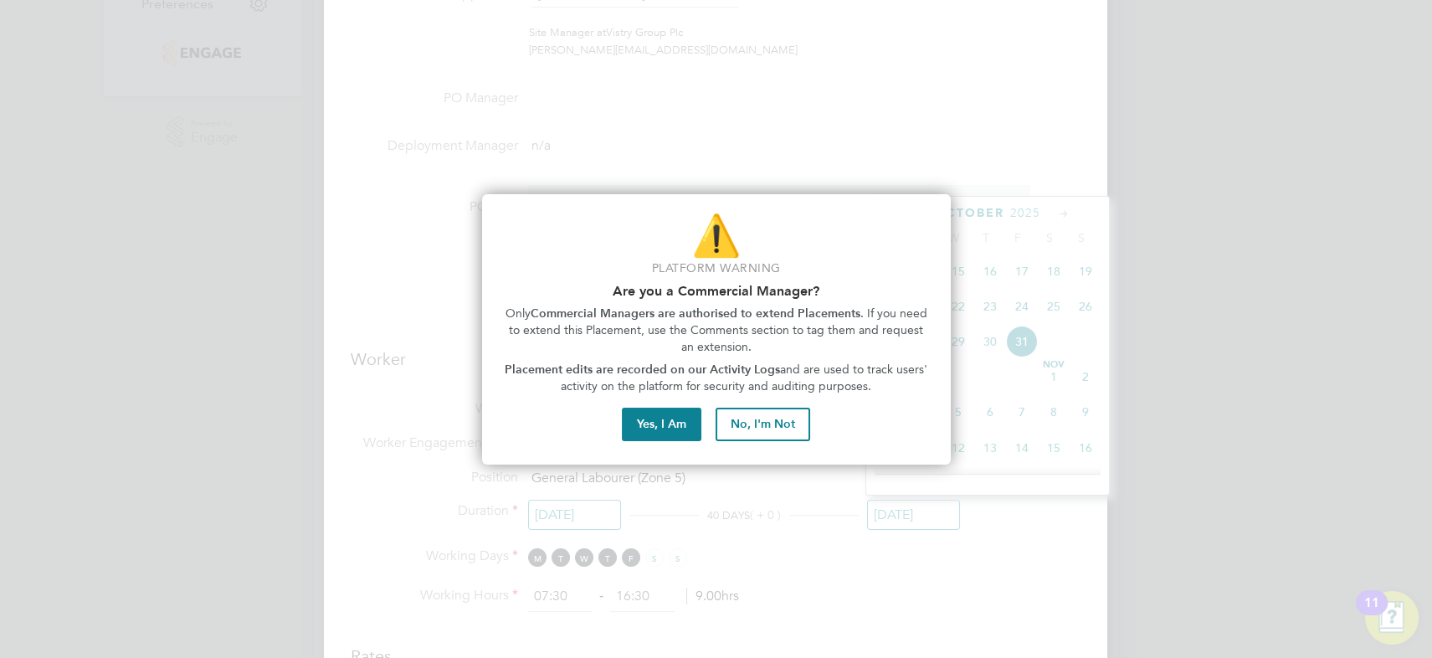
click at [752, 415] on button "No, I'm Not" at bounding box center [763, 424] width 95 height 33
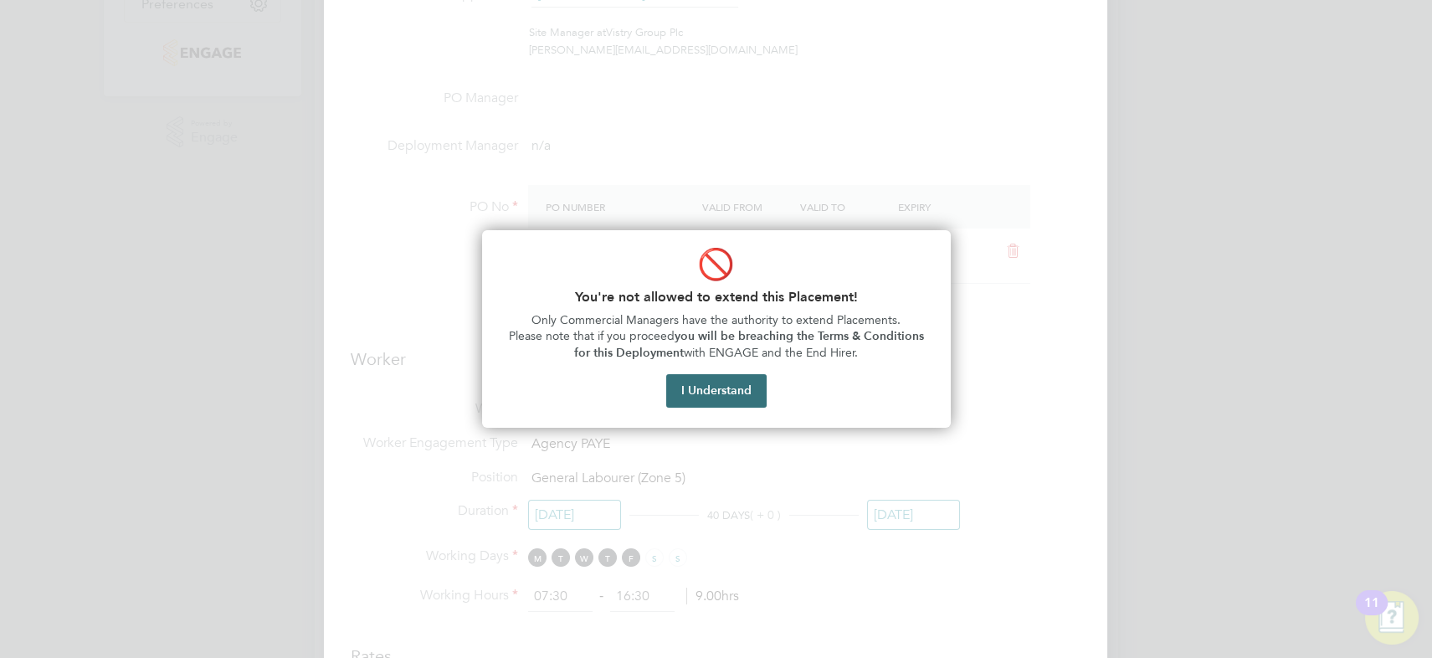
click at [718, 388] on button "I Understand" at bounding box center [716, 390] width 100 height 33
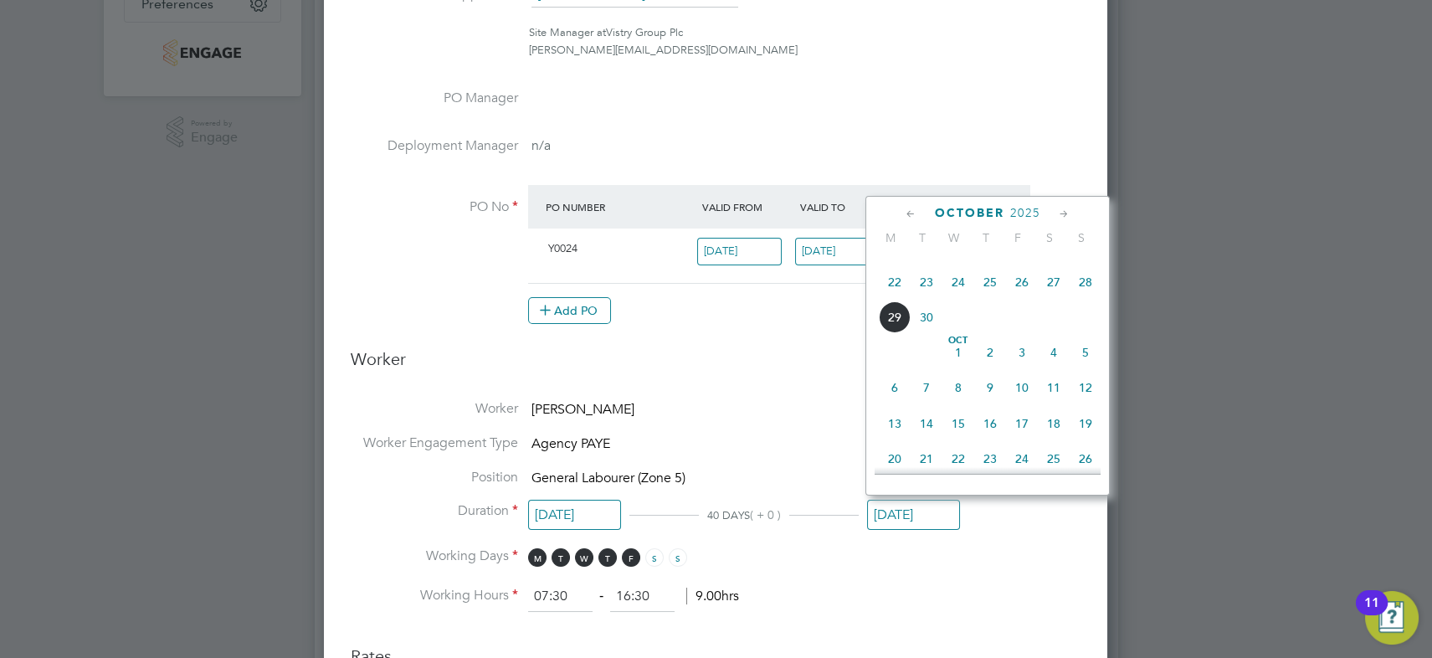
click at [1018, 352] on span "3" at bounding box center [1022, 353] width 32 height 32
type input "03 Oct 2025"
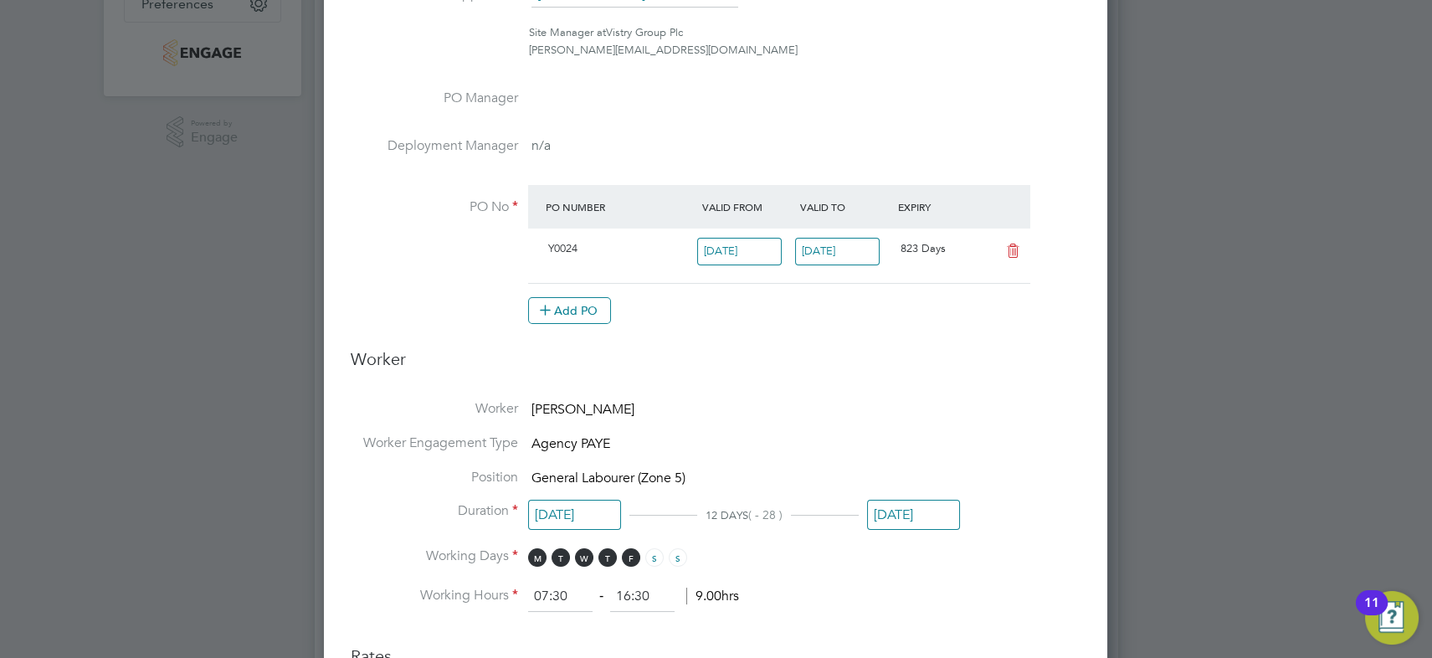
click at [864, 359] on h3 "Worker" at bounding box center [716, 365] width 730 height 35
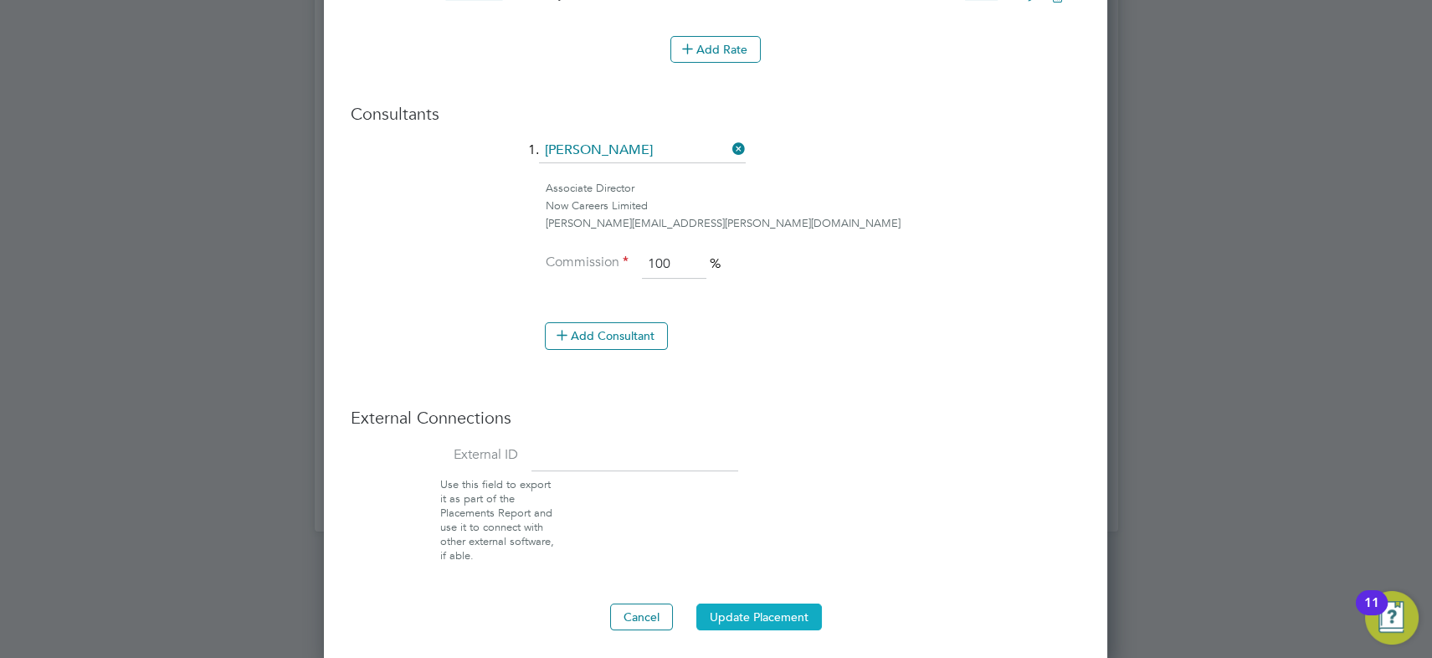
click at [772, 608] on button "Update Placement" at bounding box center [760, 617] width 126 height 27
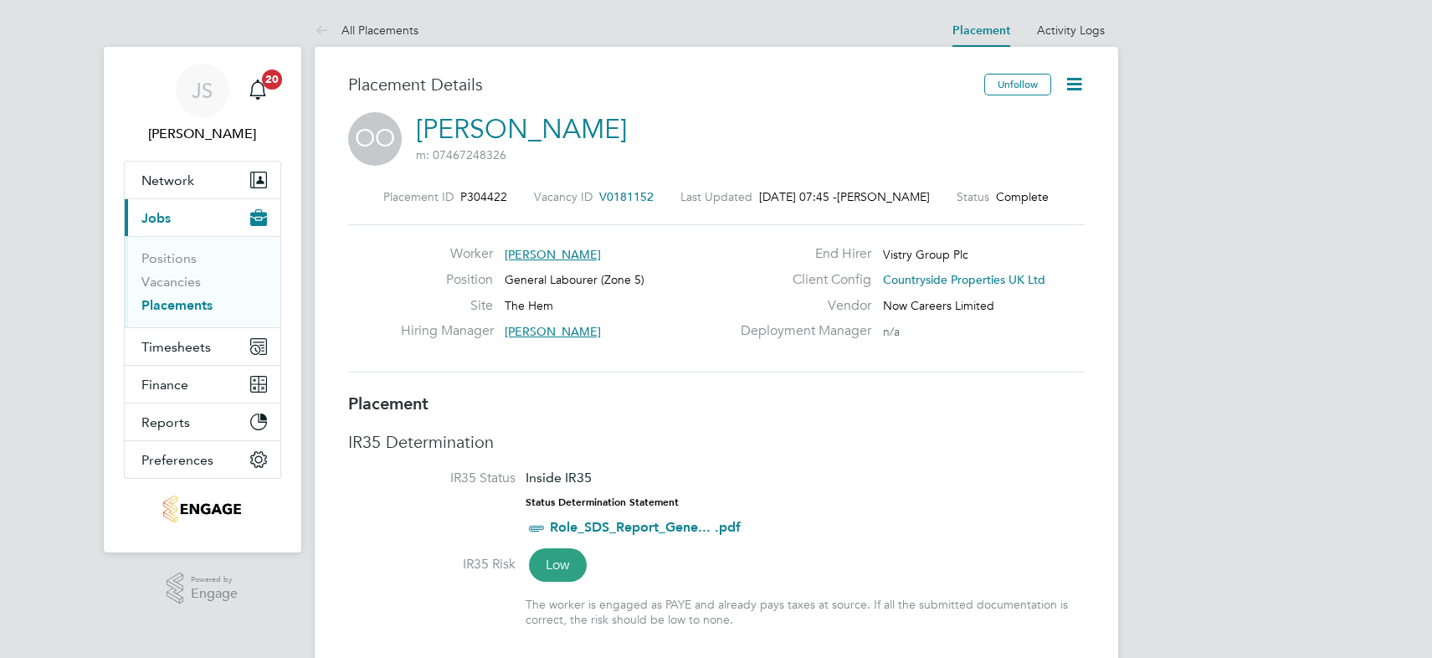
click at [1072, 84] on icon at bounding box center [1074, 84] width 21 height 21
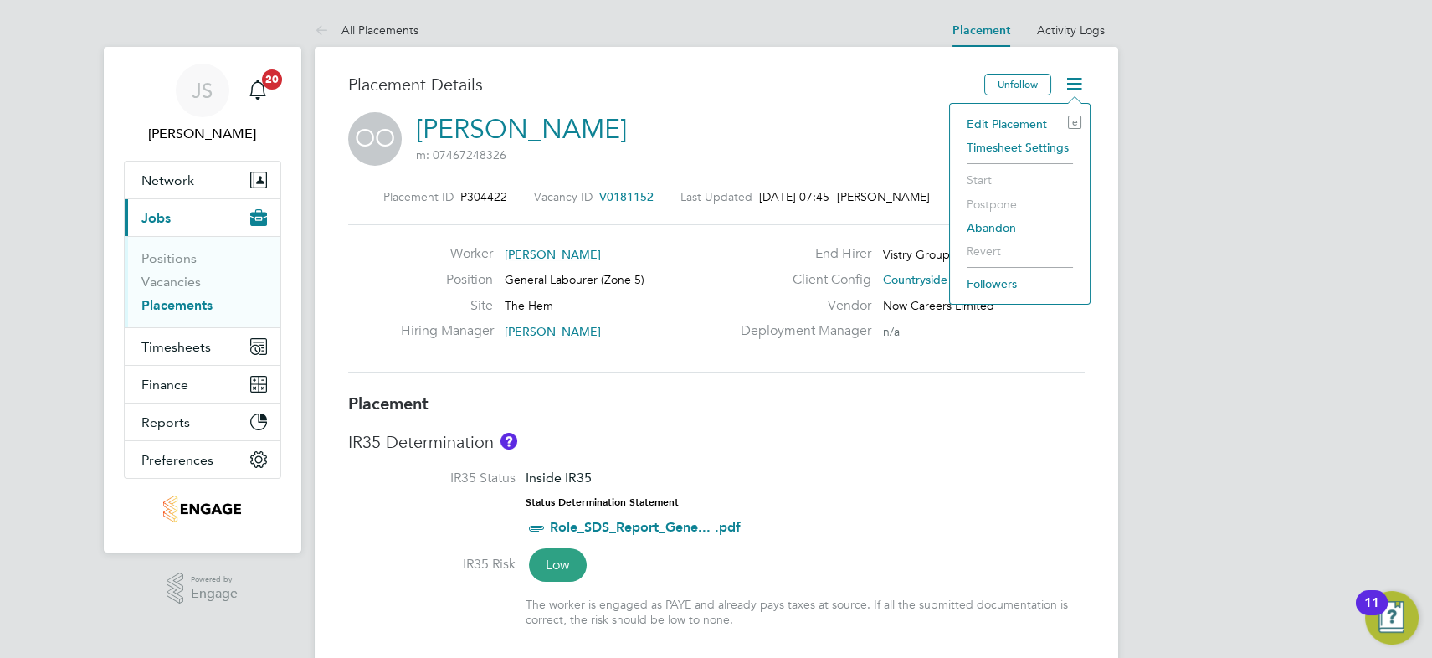
click at [1021, 125] on li "Edit Placement e" at bounding box center [1020, 123] width 123 height 23
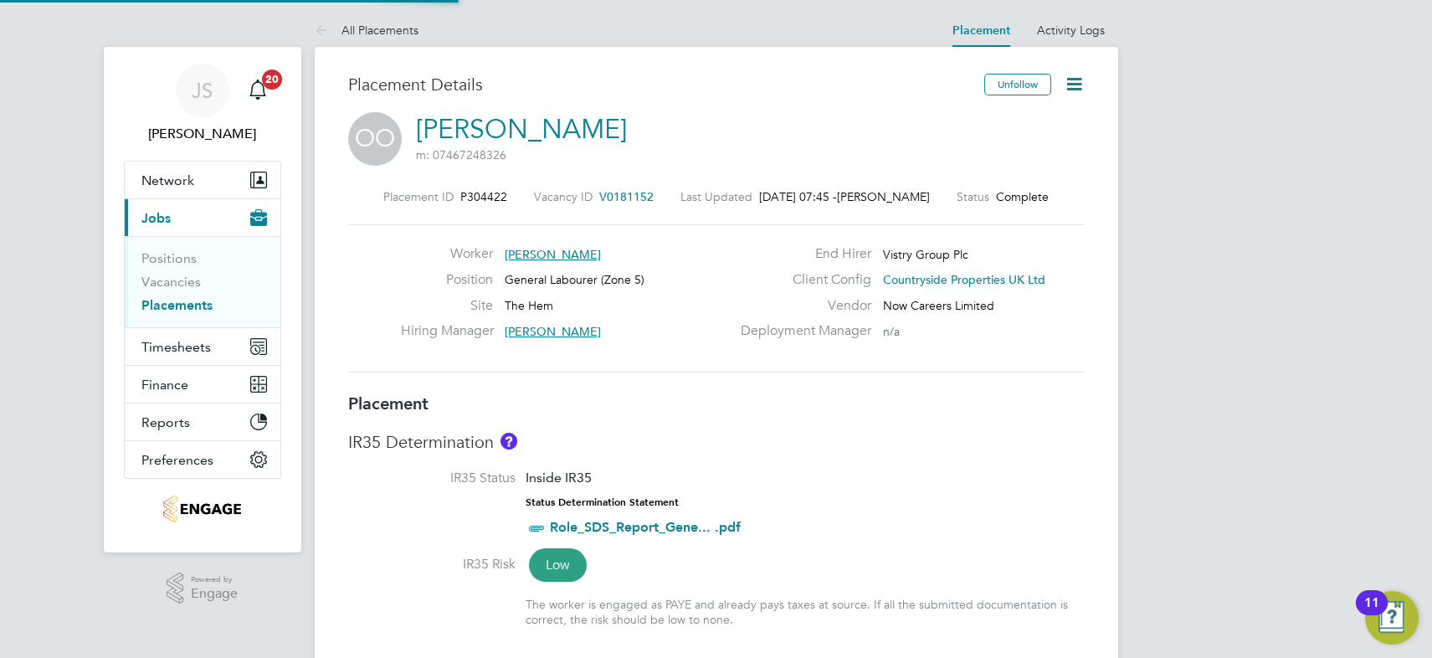
type input "[PERSON_NAME]"
type input "[DATE]"
type input "26 Sep 2025"
type input "07:30"
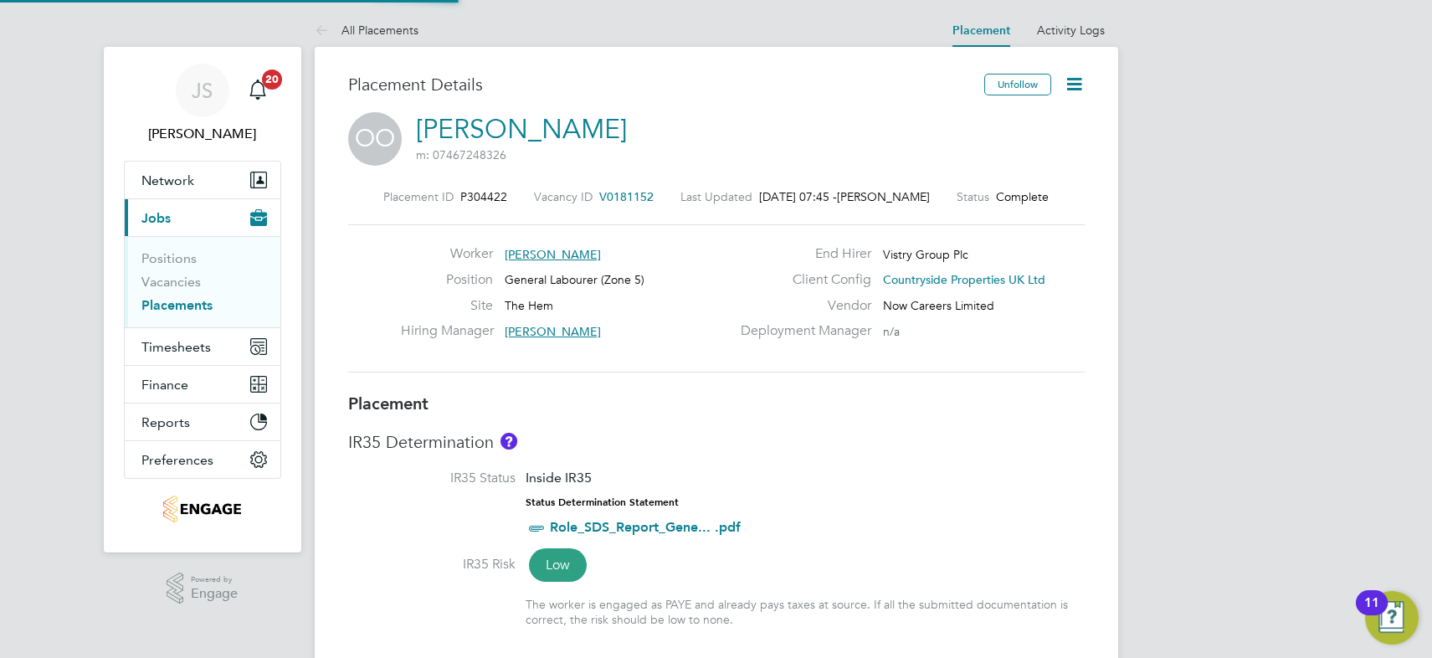
type input "16:30"
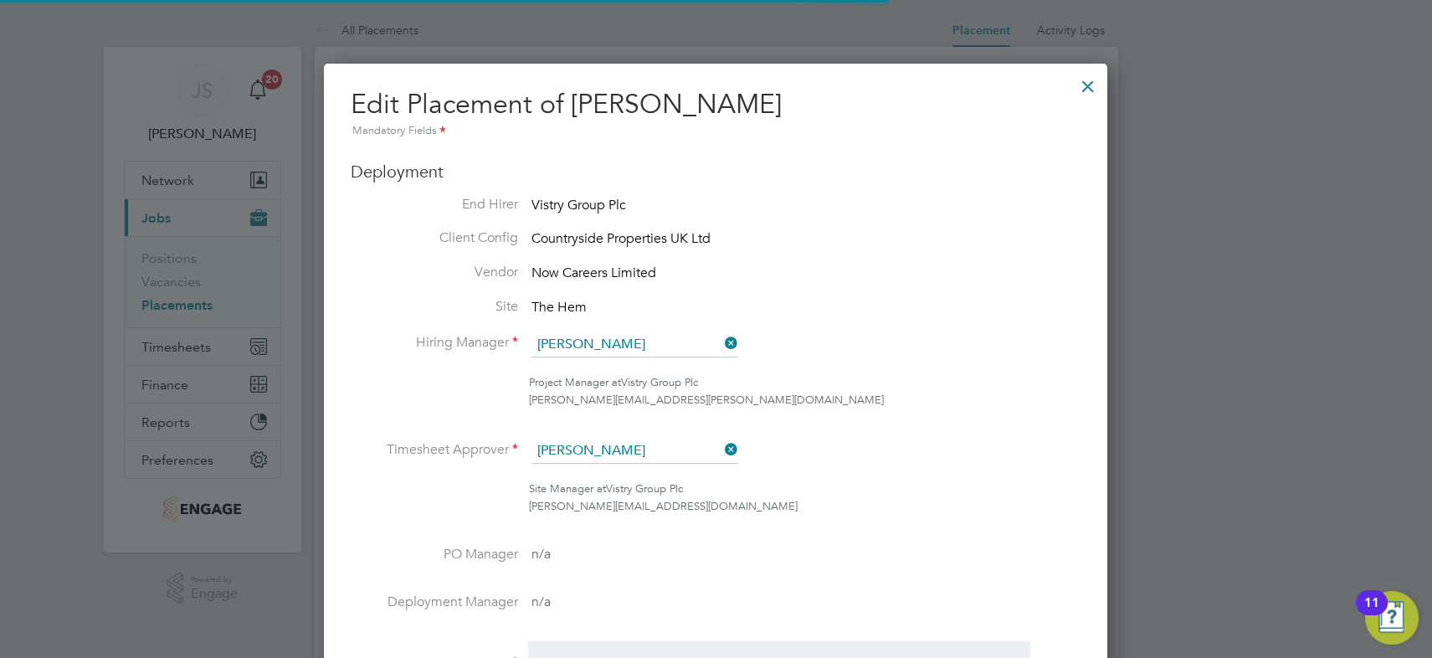
scroll to position [8, 8]
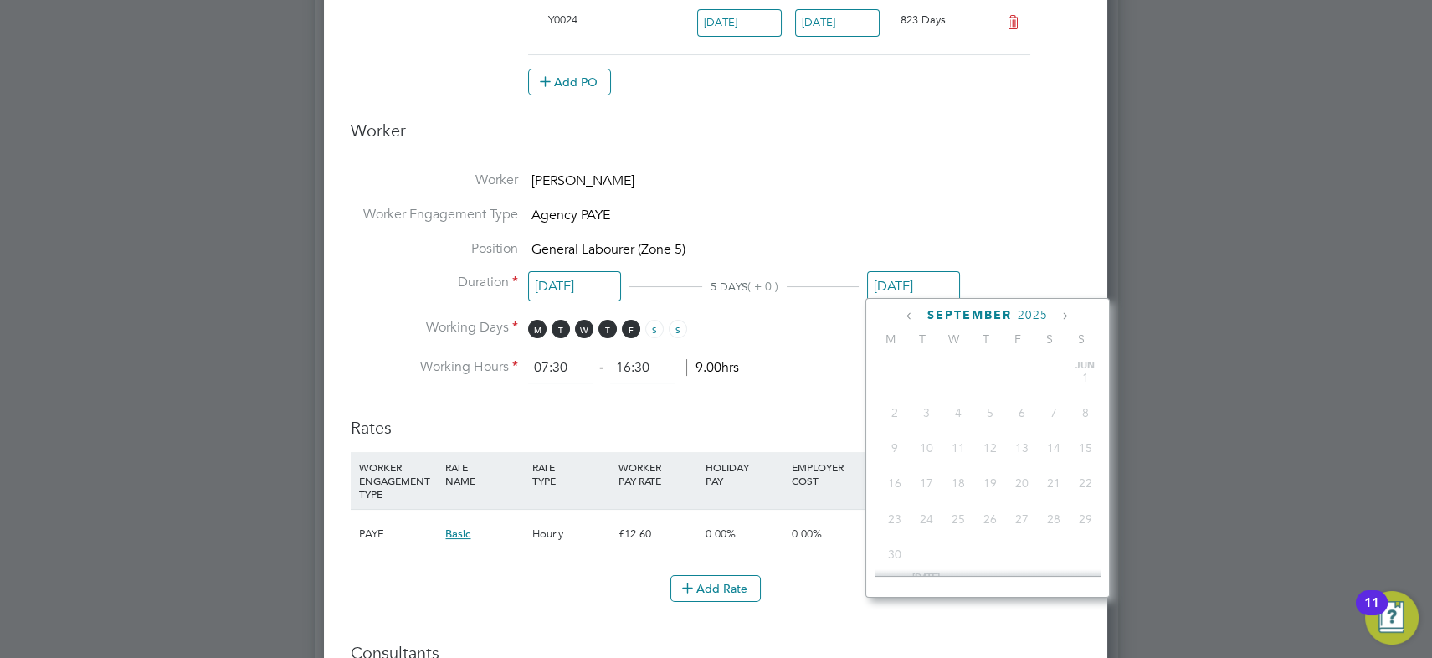
click at [904, 280] on input "26 Sep 2025" at bounding box center [913, 286] width 93 height 31
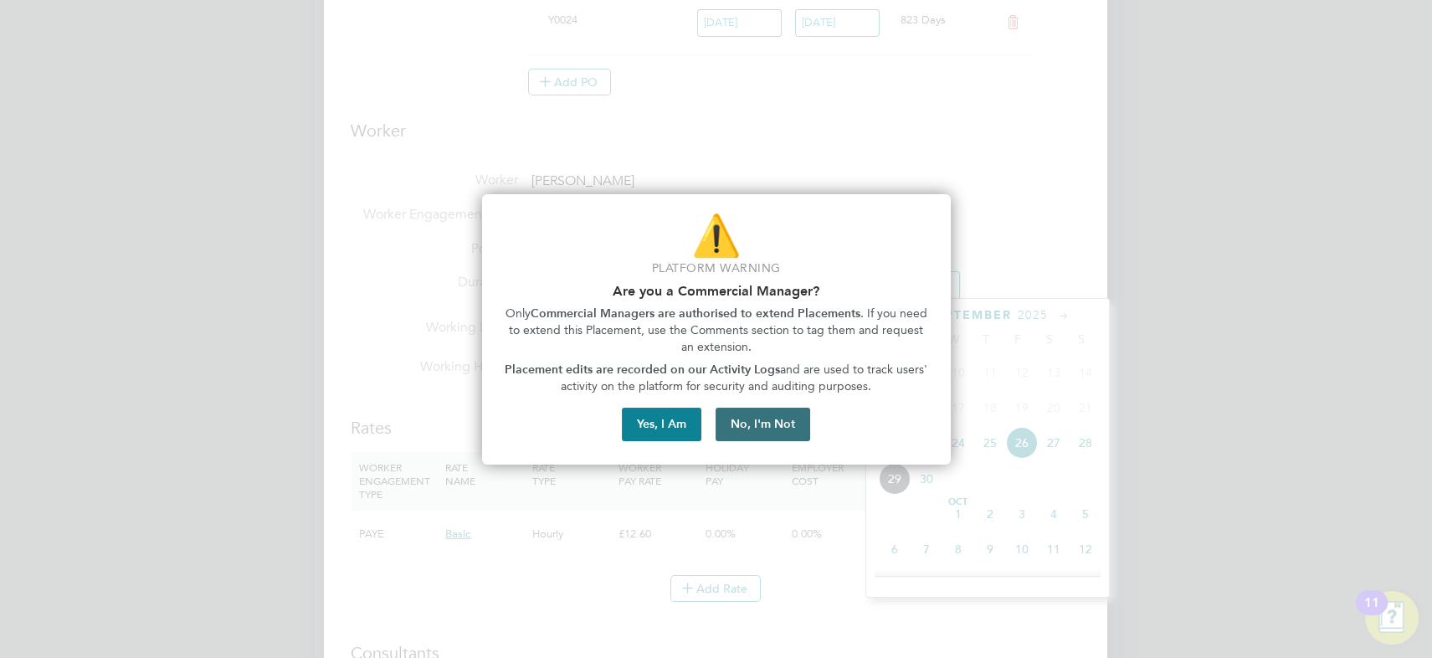
click at [795, 415] on button "No, I'm Not" at bounding box center [763, 424] width 95 height 33
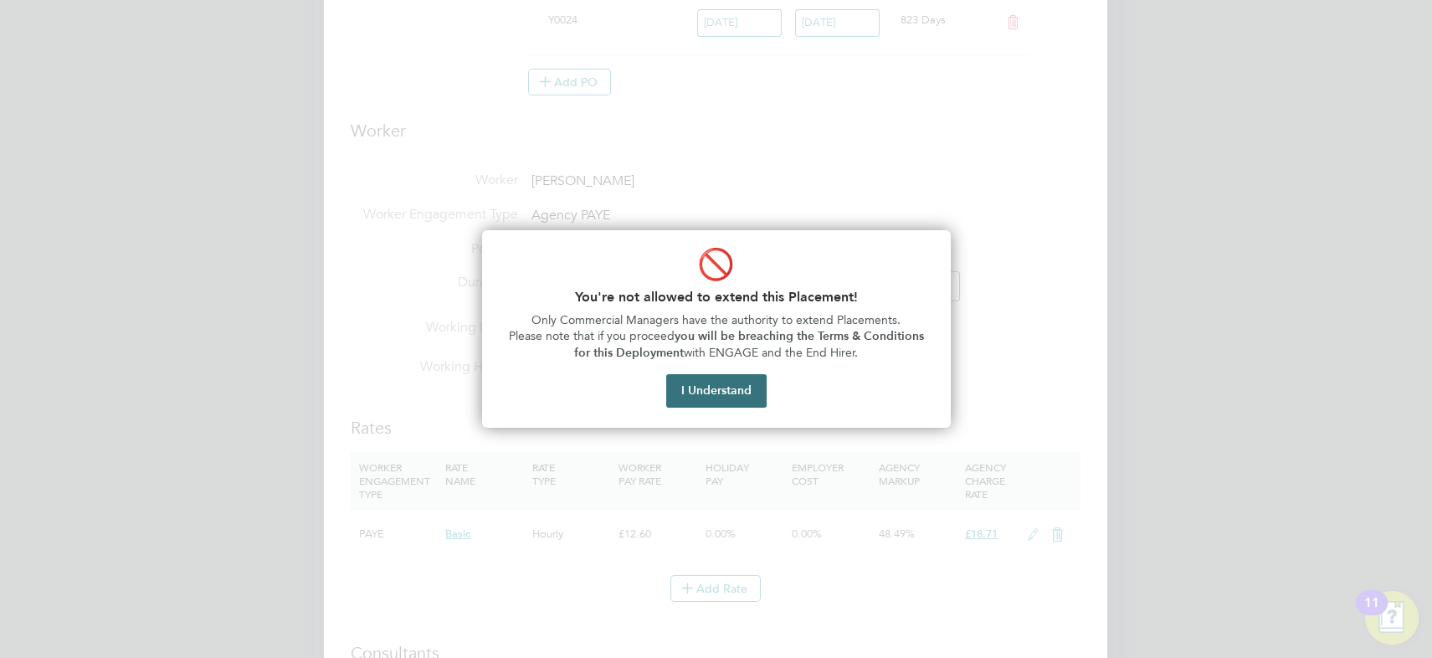
click at [719, 391] on button "I Understand" at bounding box center [716, 390] width 100 height 33
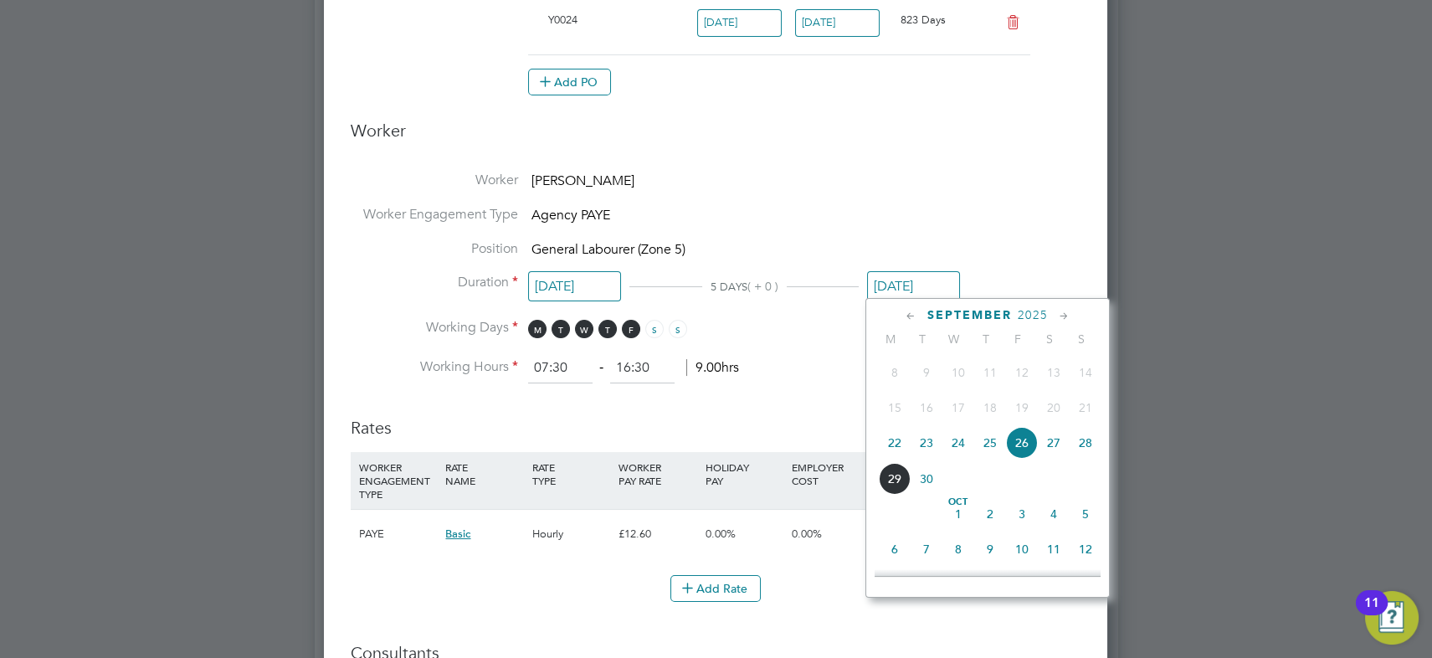
click at [1052, 512] on span "4" at bounding box center [1054, 514] width 32 height 32
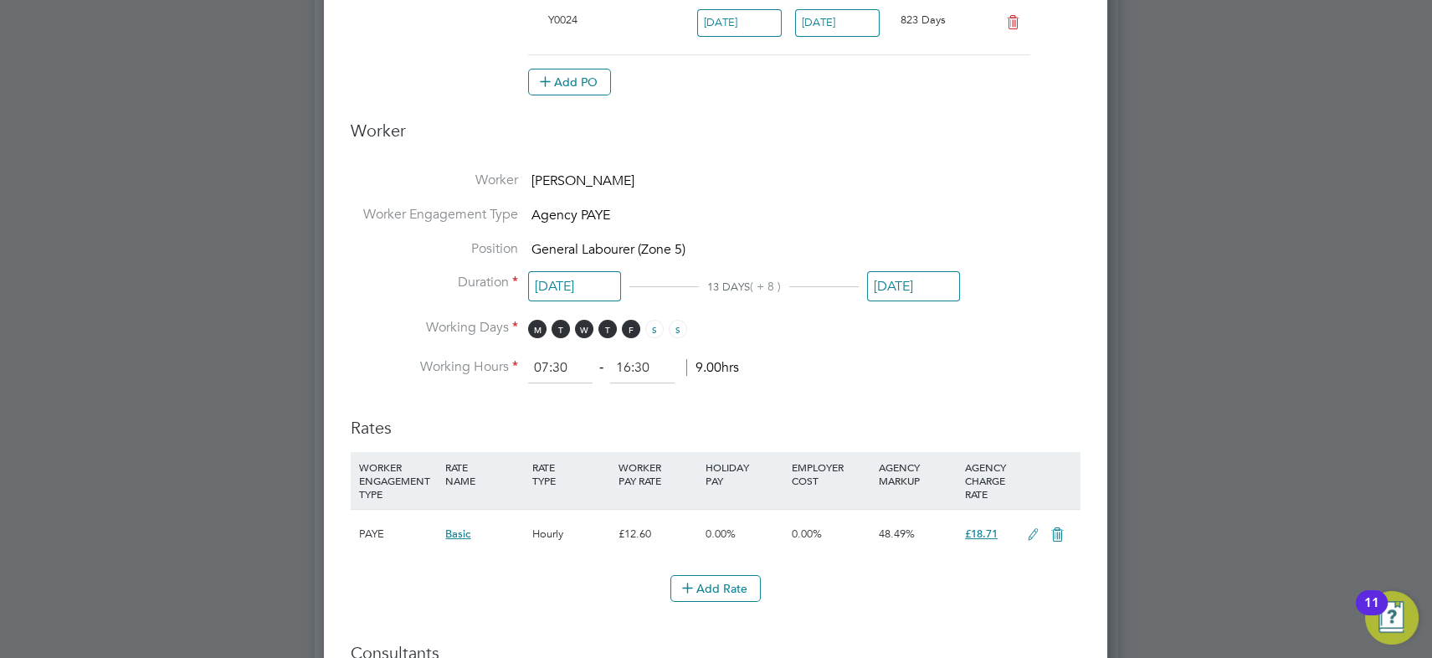
click at [887, 279] on input "04 Oct 2025" at bounding box center [913, 286] width 93 height 31
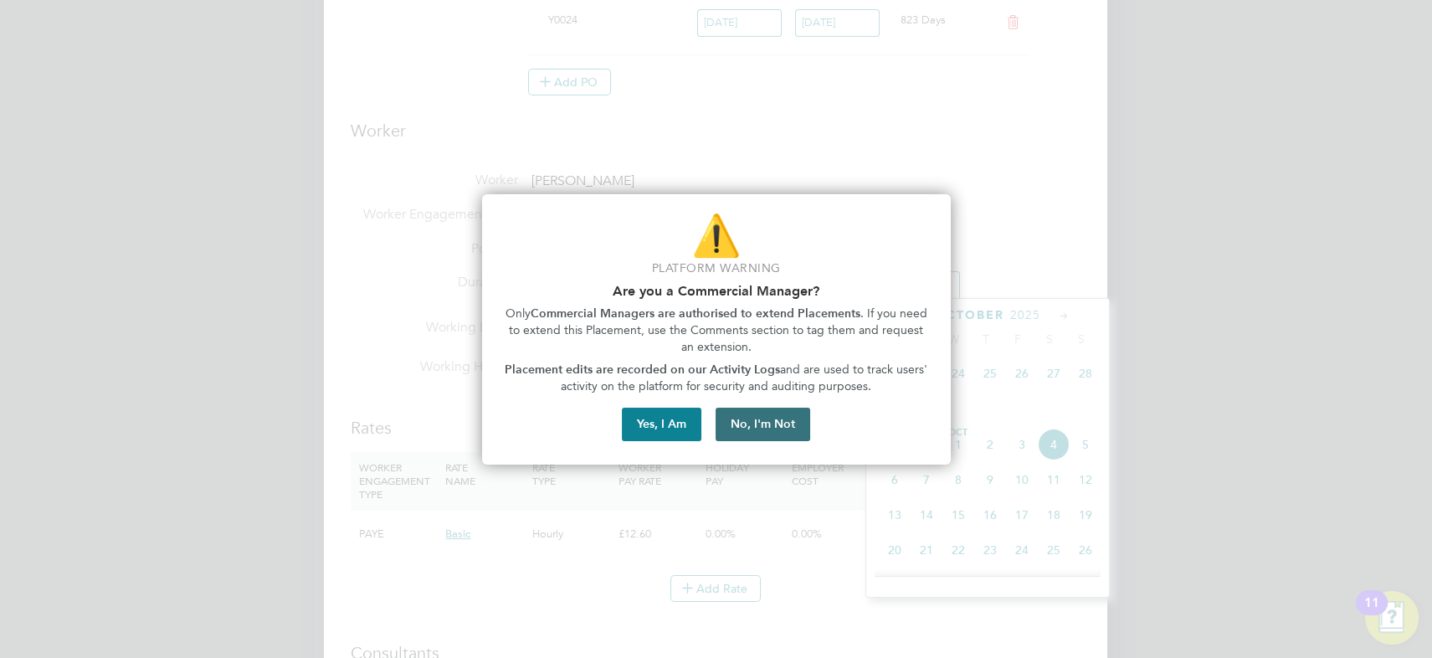
click at [756, 408] on button "No, I'm Not" at bounding box center [763, 424] width 95 height 33
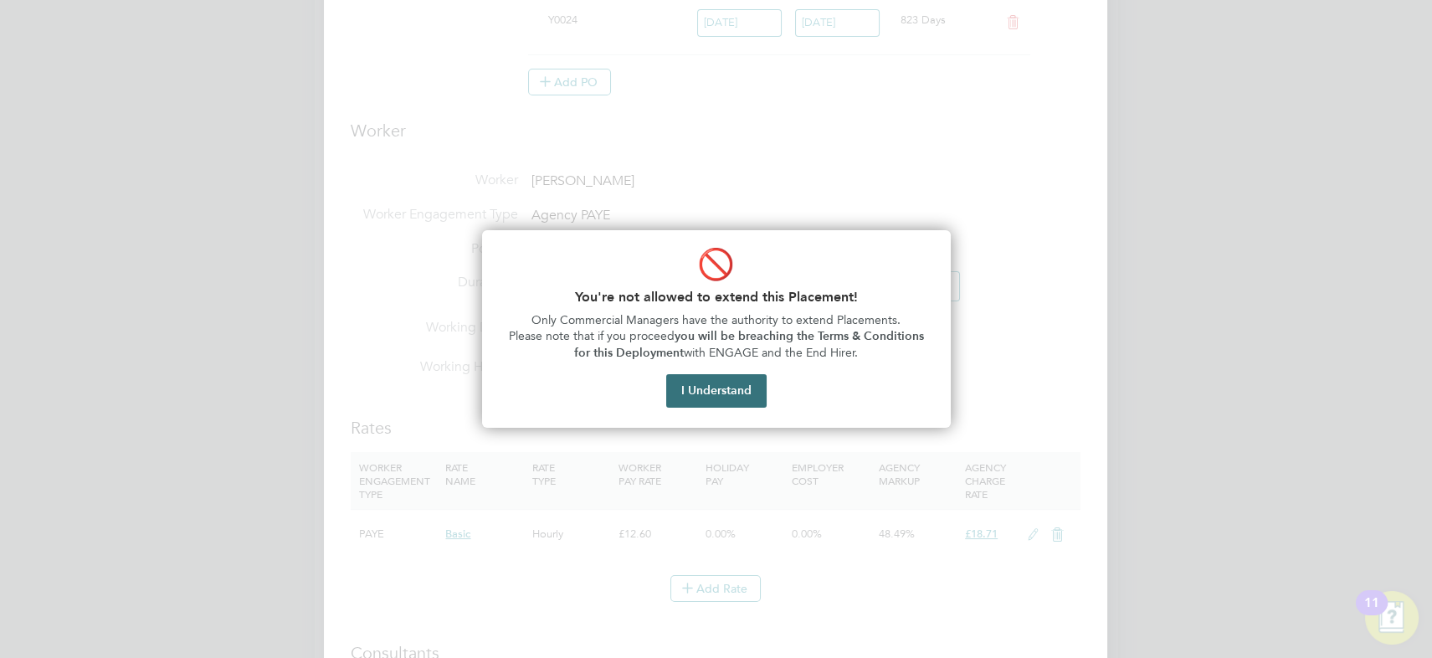
click at [723, 378] on button "I Understand" at bounding box center [716, 390] width 100 height 33
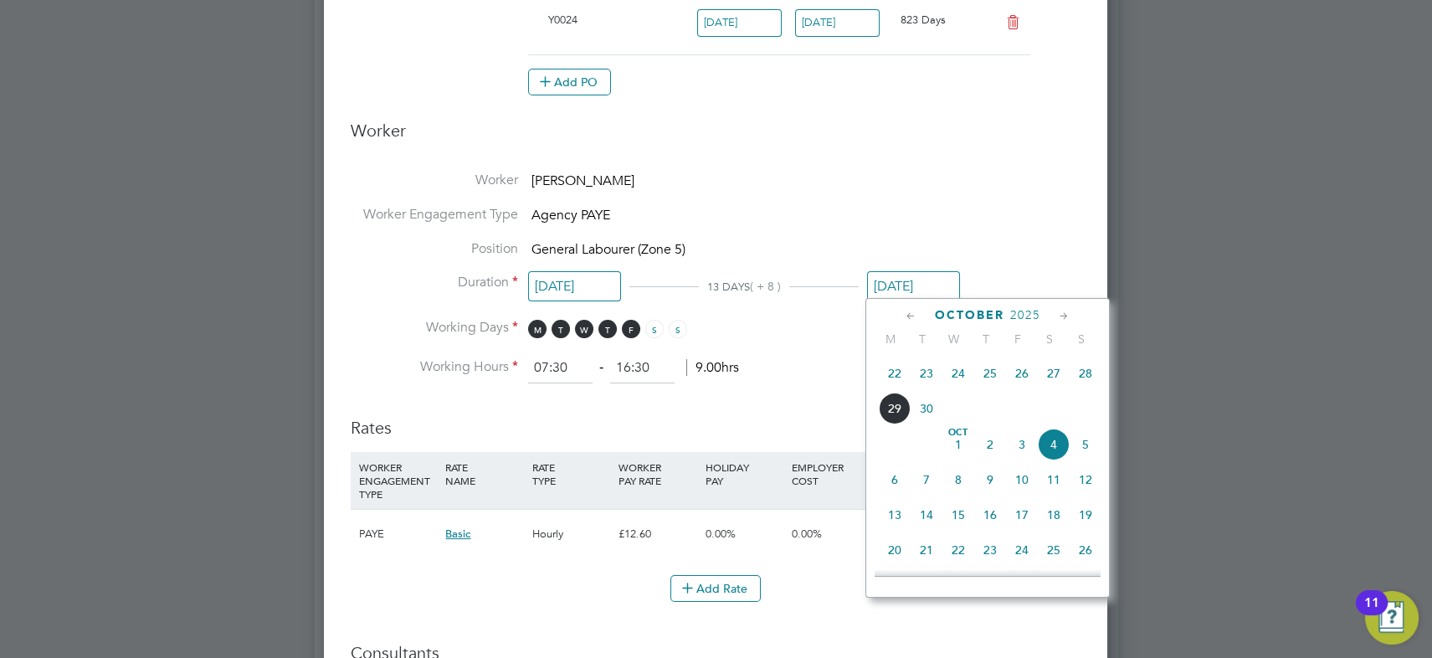
click at [1022, 447] on span "3" at bounding box center [1022, 445] width 32 height 32
type input "[DATE]"
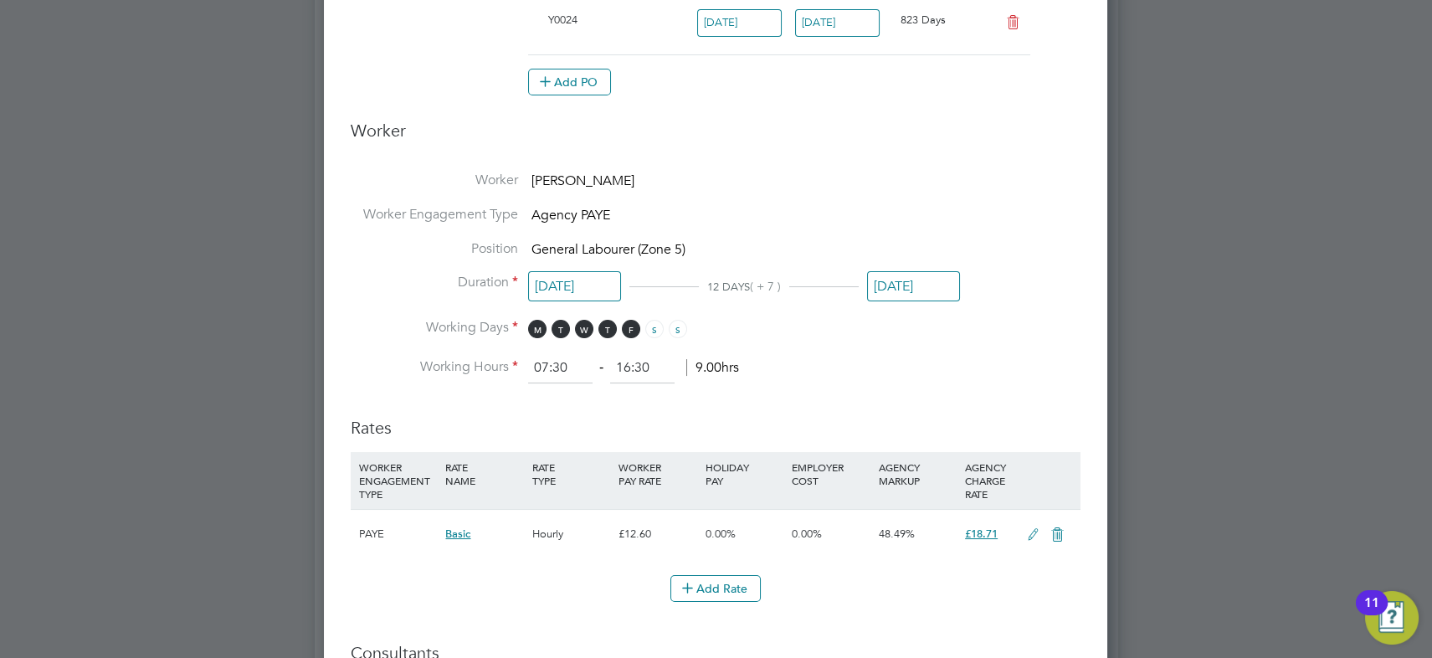
click at [959, 172] on li "Worker Oluwatosin Olanrewaju" at bounding box center [716, 189] width 730 height 34
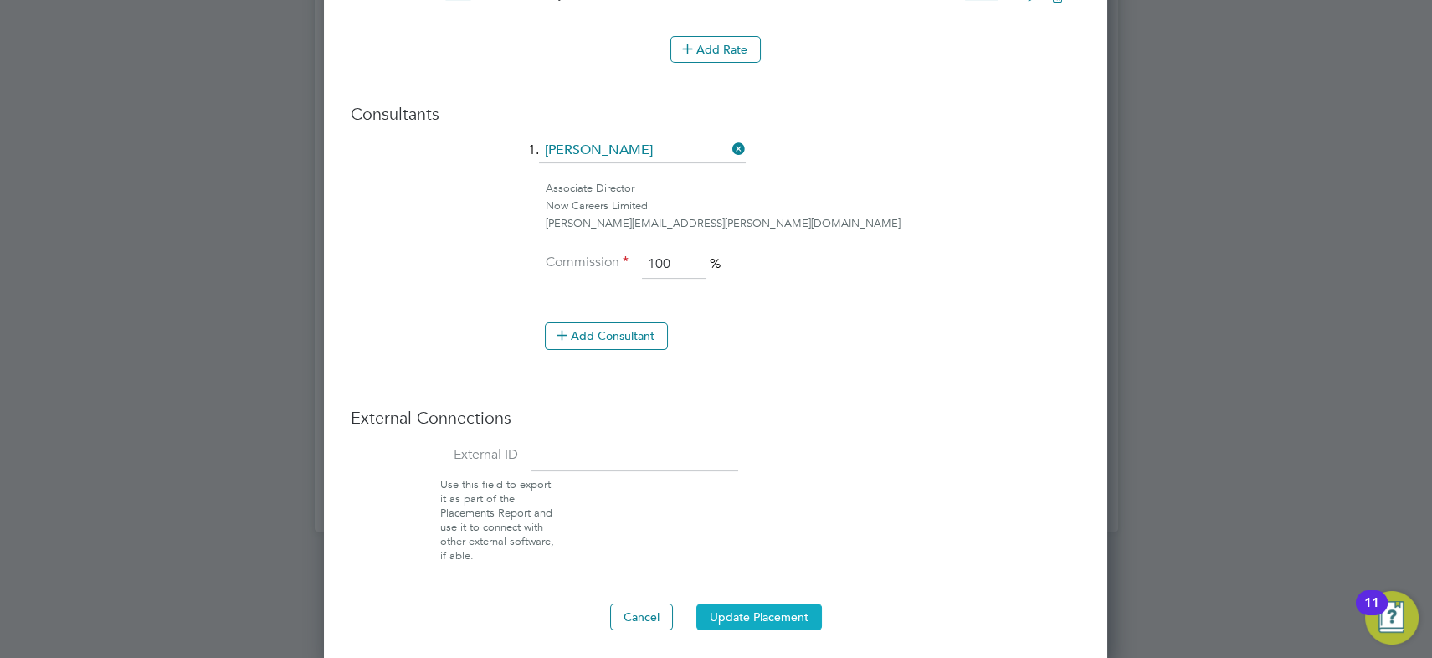
click at [786, 607] on button "Update Placement" at bounding box center [760, 617] width 126 height 27
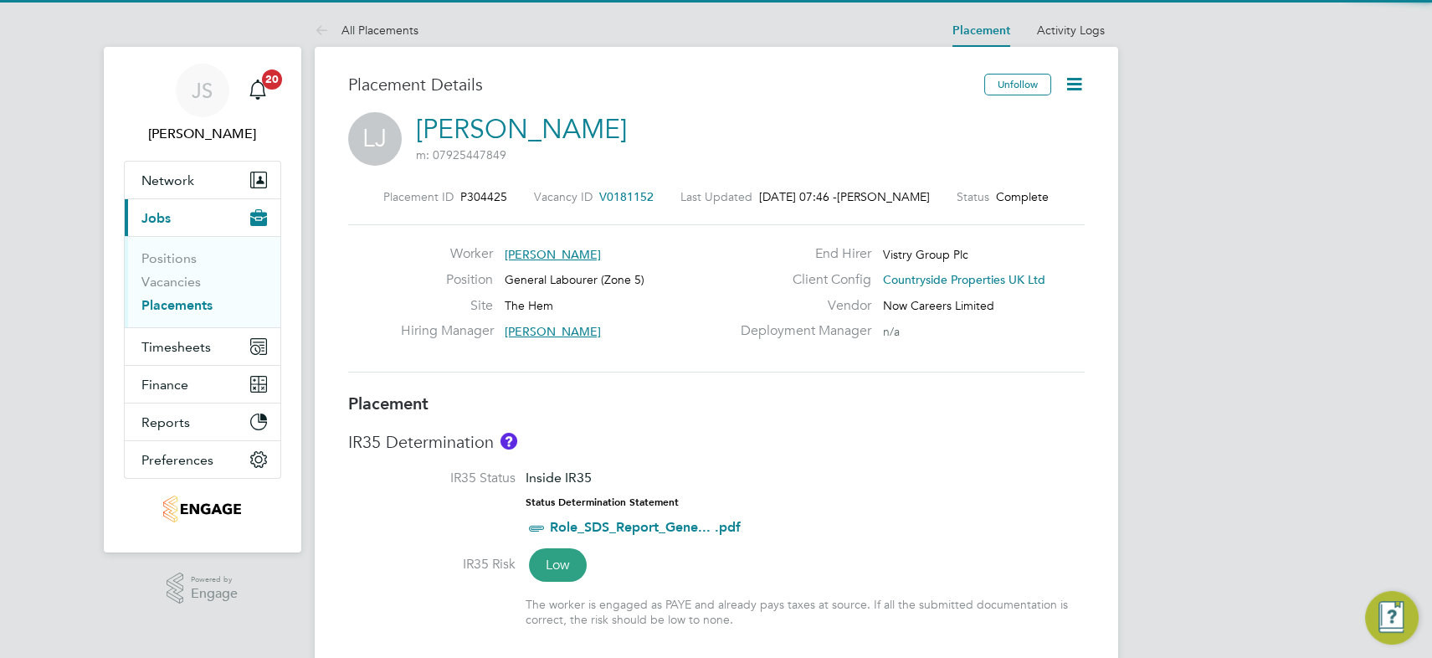
click at [1072, 79] on icon at bounding box center [1074, 84] width 21 height 21
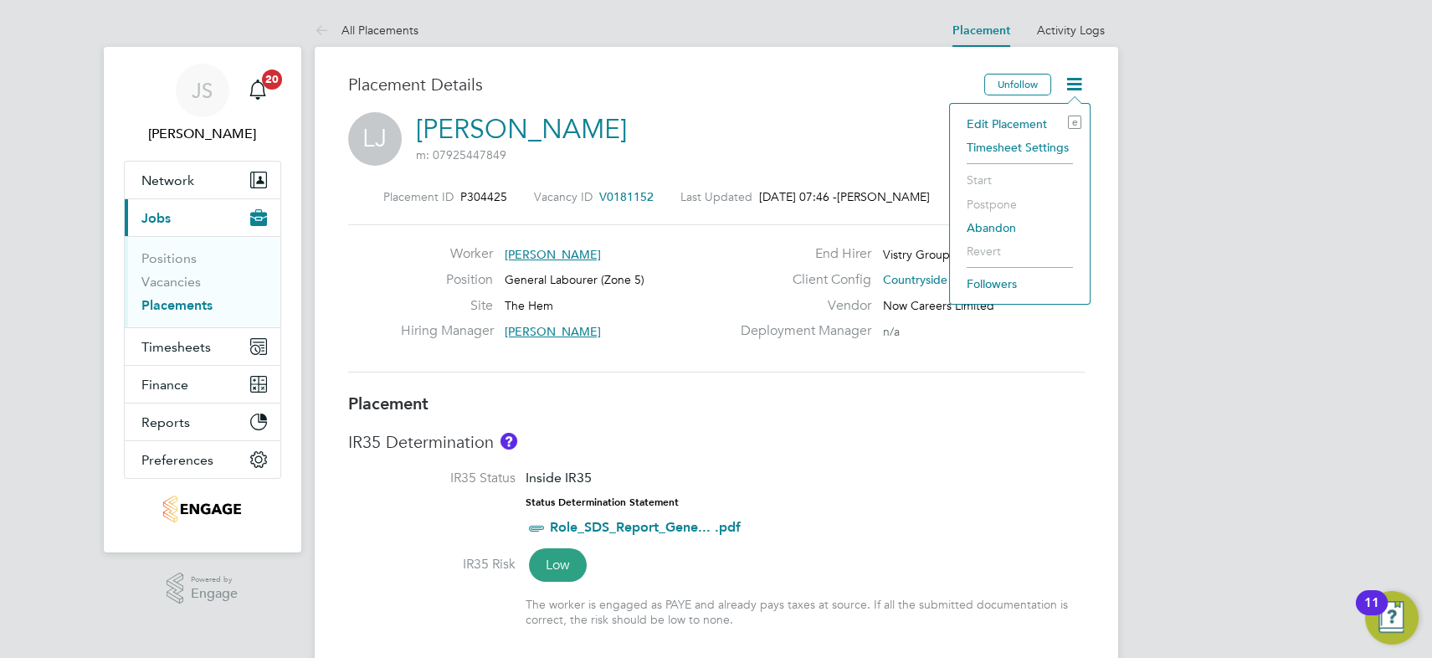
click at [1024, 123] on li "Edit Placement e" at bounding box center [1020, 123] width 123 height 23
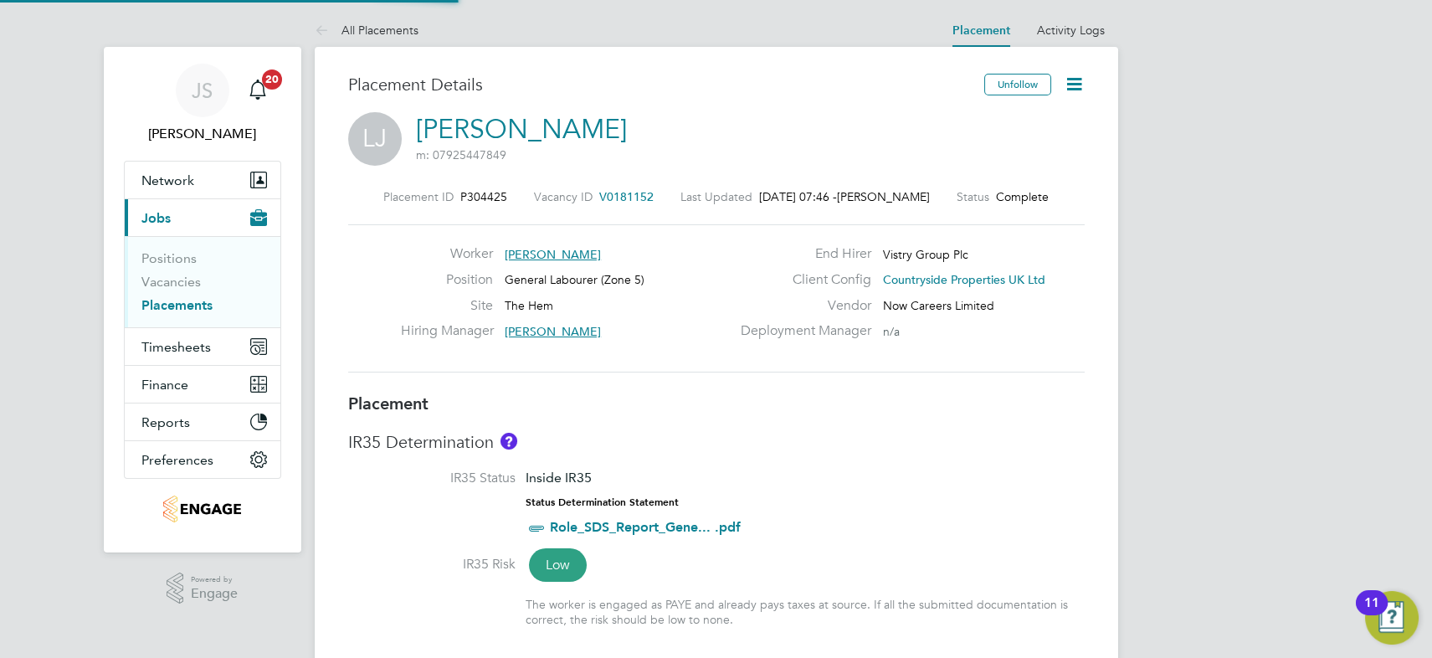
type input "[PERSON_NAME]"
type input "25 Sep 2025"
type input "[DATE]"
type input "07:30"
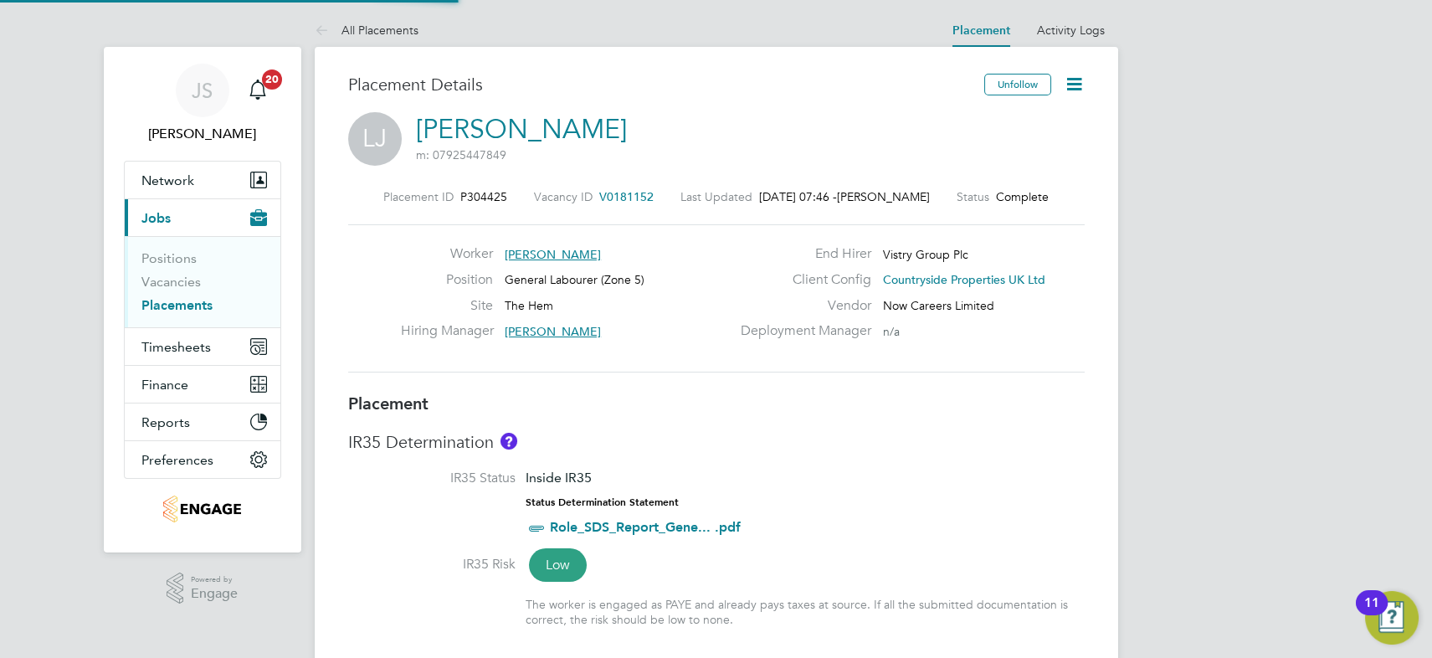
type input "16:30"
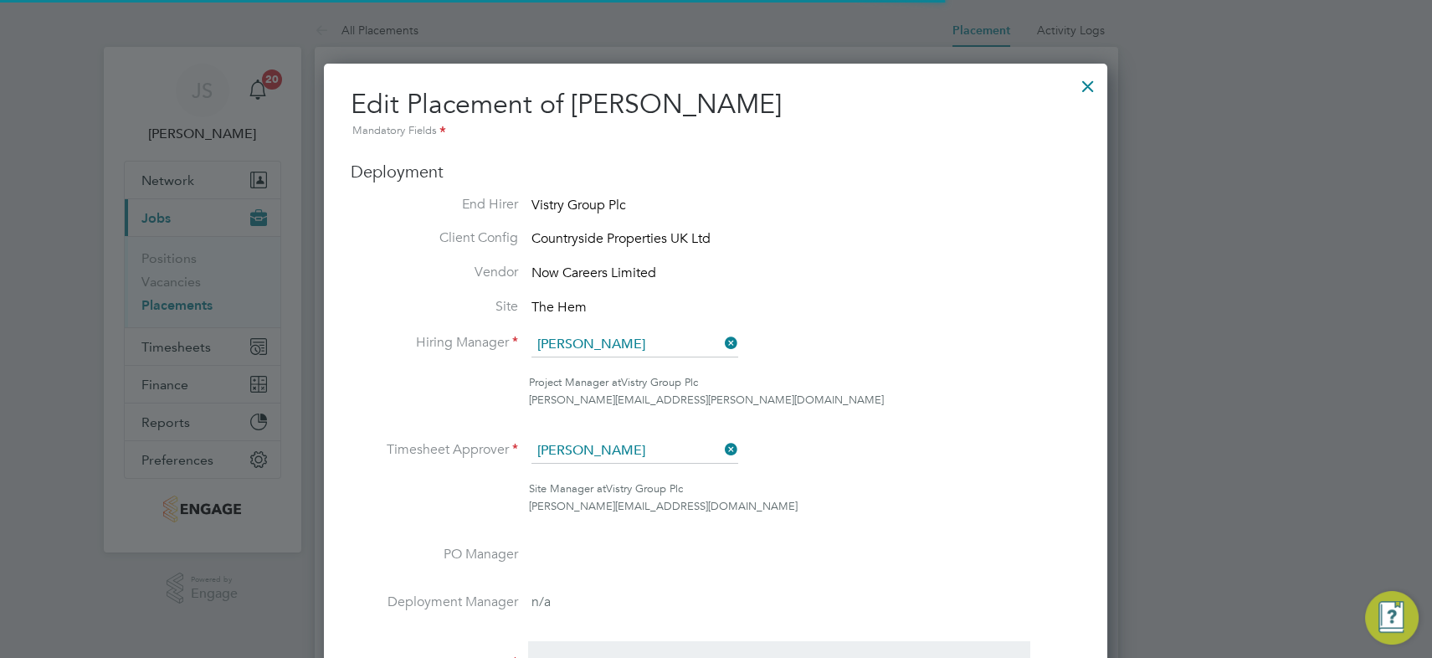
scroll to position [8, 8]
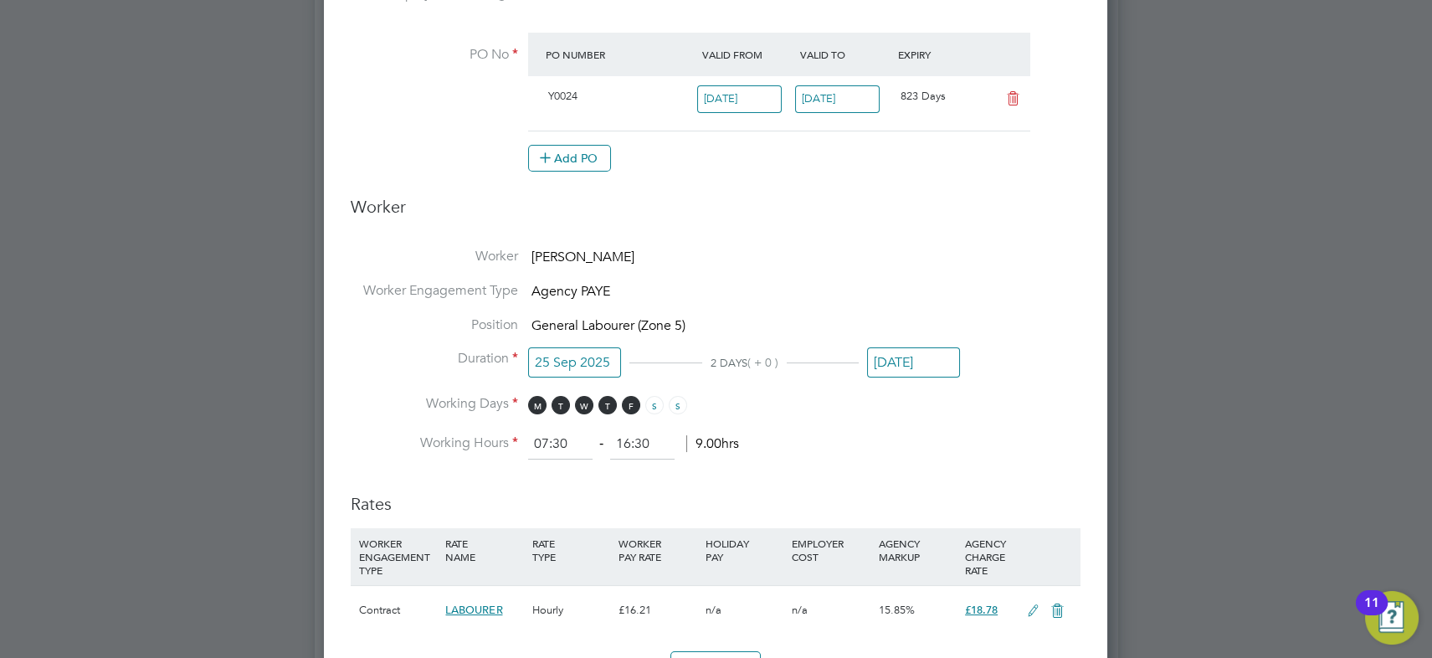
click at [913, 352] on input "[DATE]" at bounding box center [913, 362] width 93 height 31
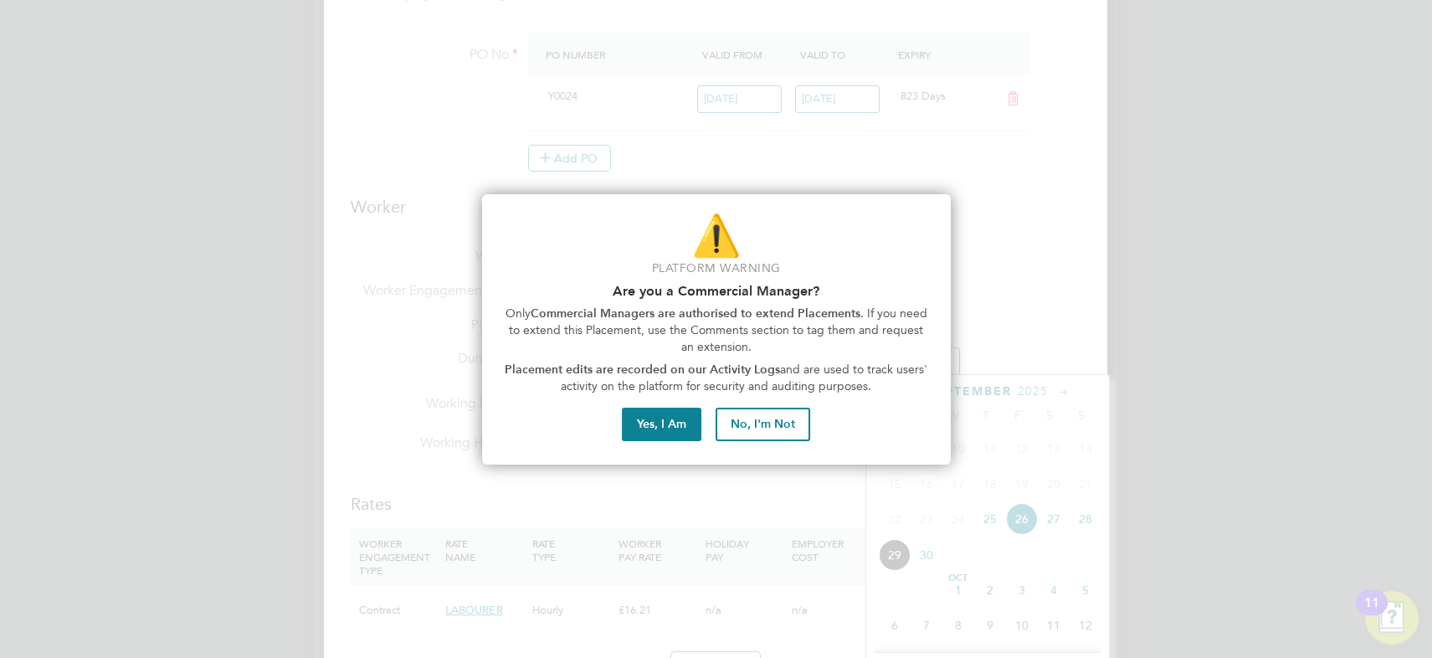
click at [767, 429] on button "No, I'm Not" at bounding box center [763, 424] width 95 height 33
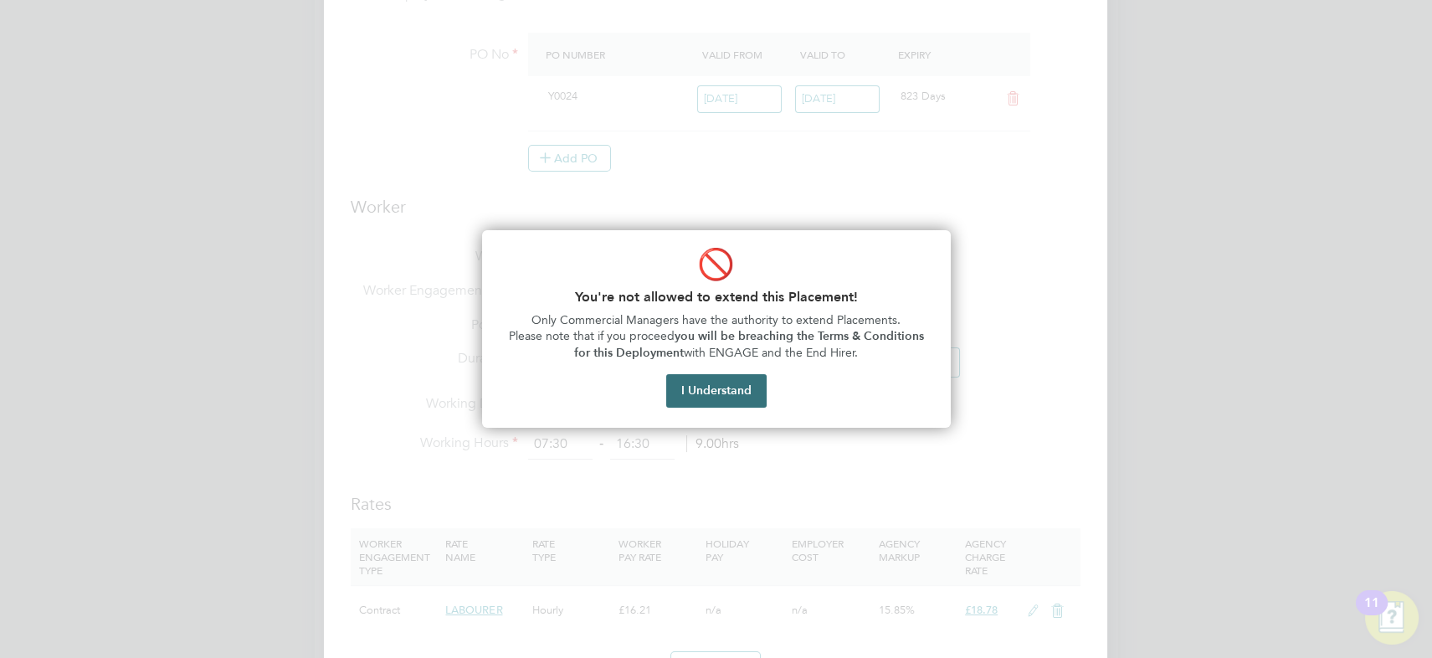
click at [719, 381] on button "I Understand" at bounding box center [716, 390] width 100 height 33
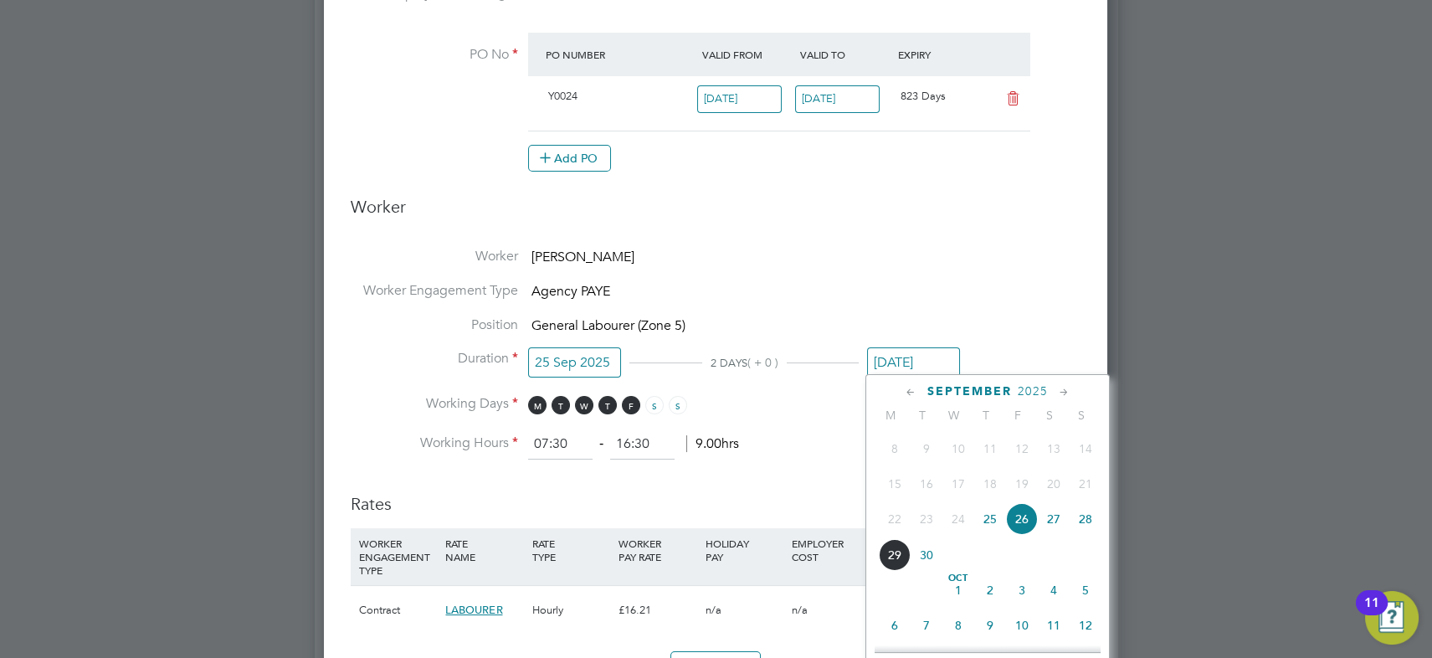
click at [1019, 593] on span "3" at bounding box center [1022, 590] width 32 height 32
type input "[DATE]"
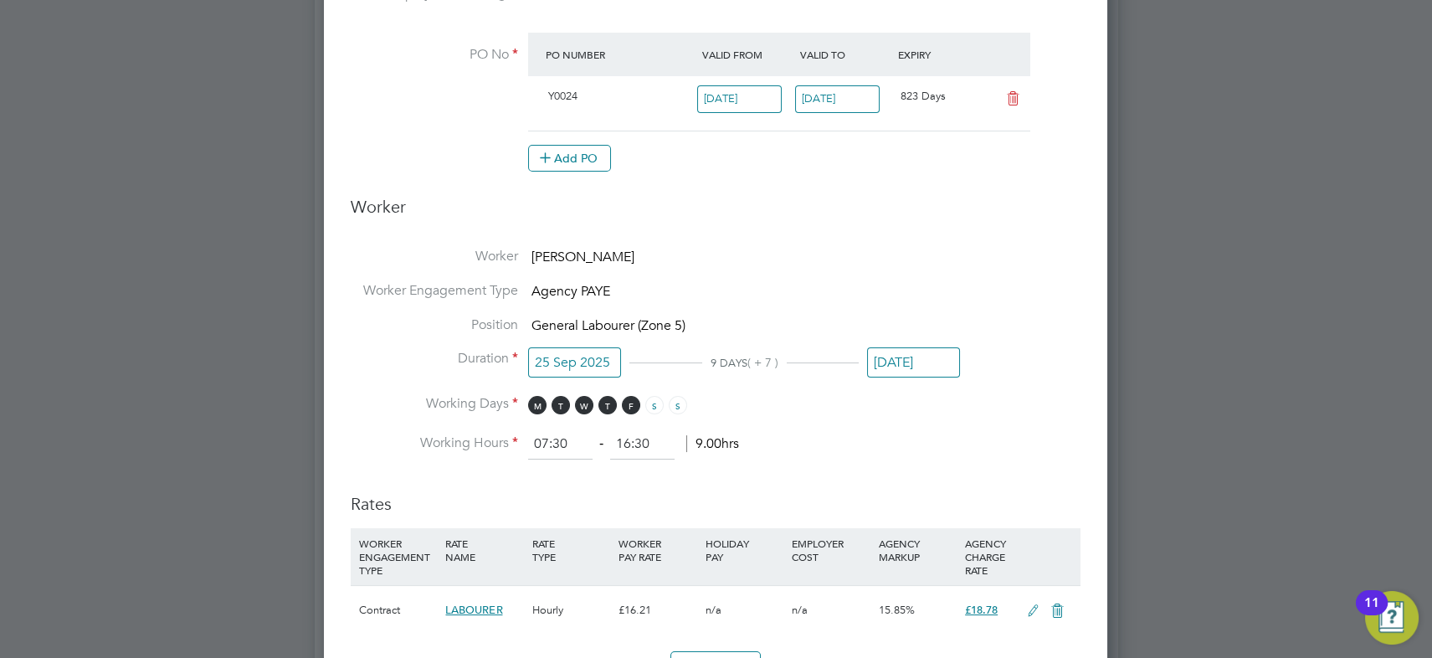
click at [913, 219] on h3 "Worker" at bounding box center [716, 213] width 730 height 35
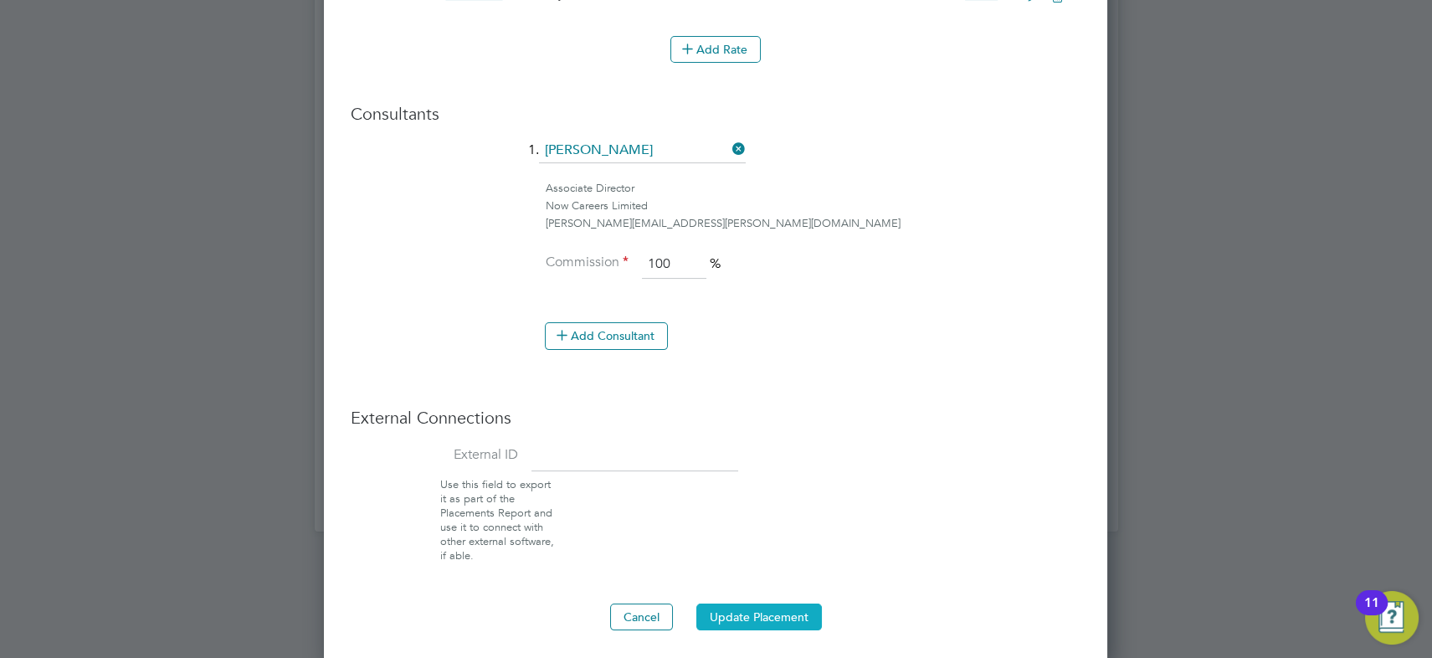
click at [754, 608] on button "Update Placement" at bounding box center [760, 617] width 126 height 27
